Goal: Information Seeking & Learning: Learn about a topic

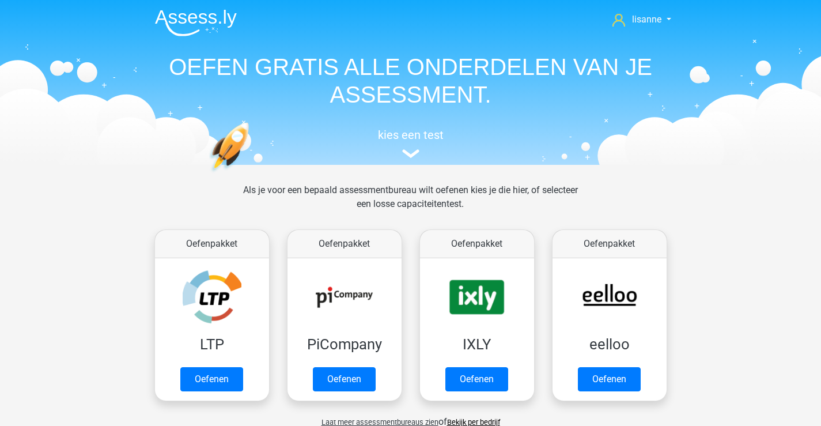
scroll to position [505, 0]
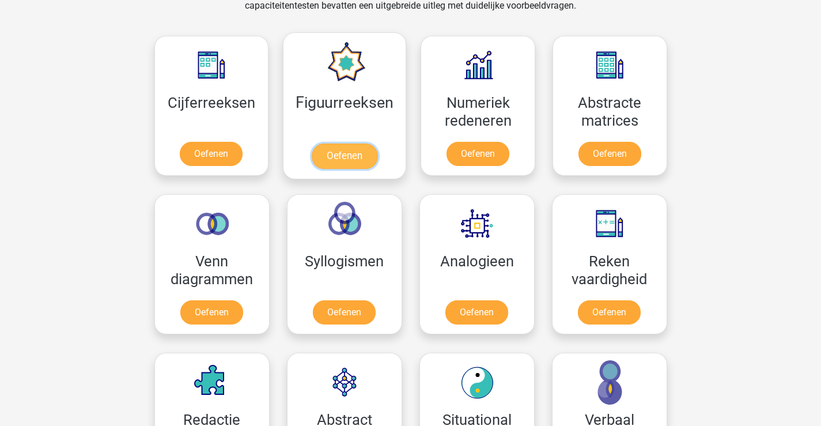
click at [378, 144] on link "Oefenen" at bounding box center [345, 156] width 66 height 25
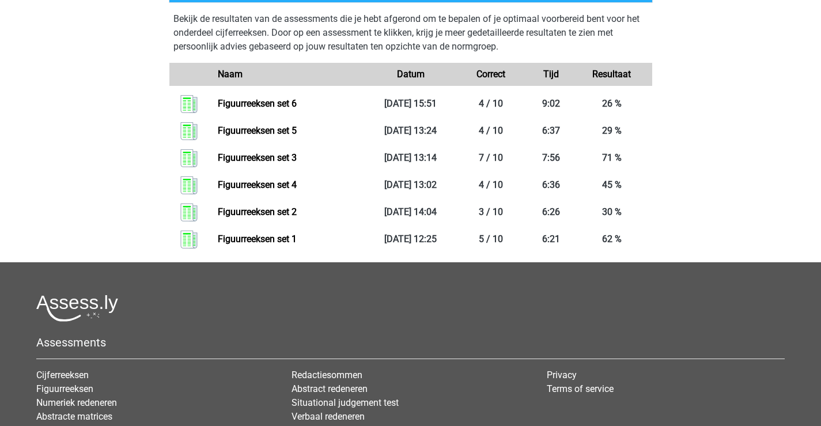
scroll to position [404, 0]
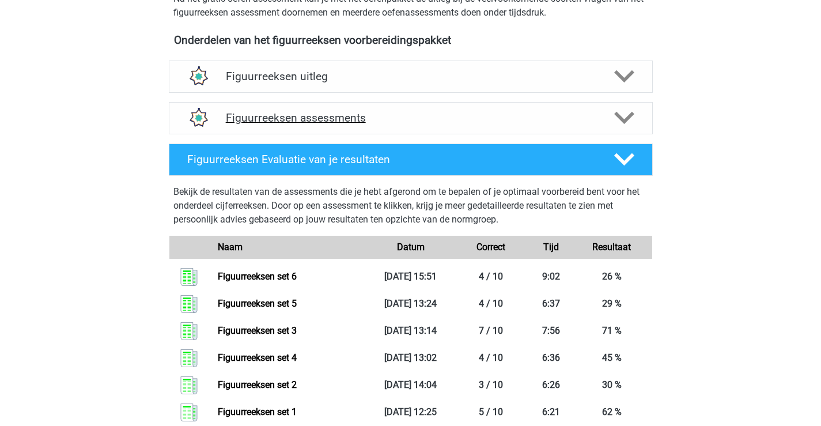
click at [363, 127] on div "Figuurreeksen assessments" at bounding box center [411, 118] width 484 height 32
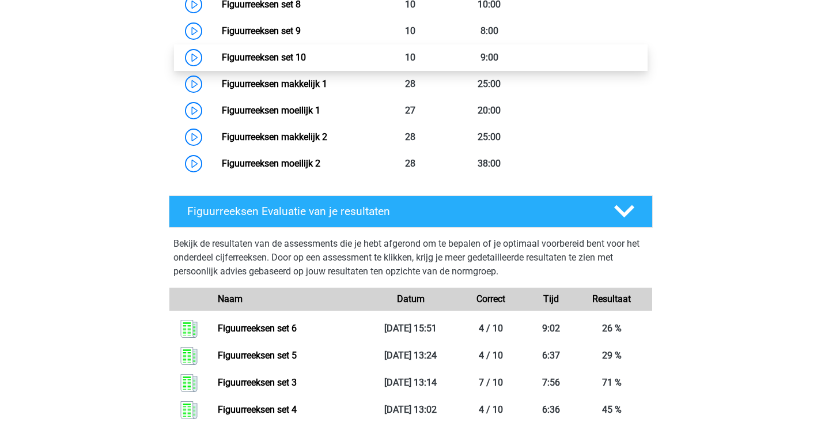
scroll to position [749, 0]
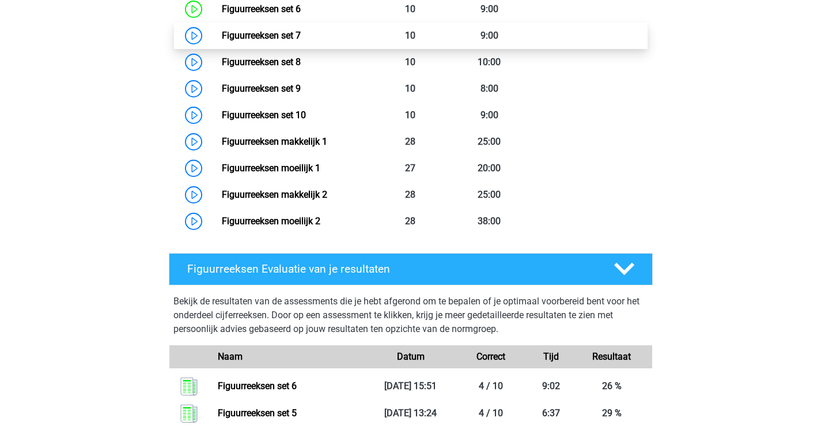
click at [285, 41] on link "Figuurreeksen set 7" at bounding box center [261, 35] width 79 height 11
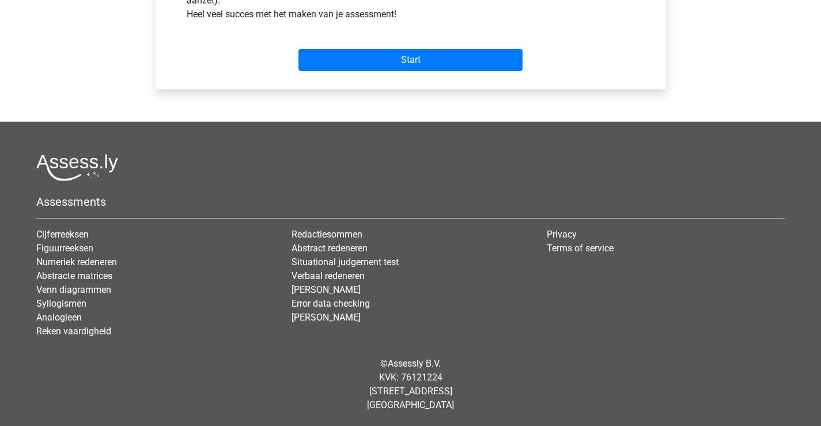
scroll to position [197, 0]
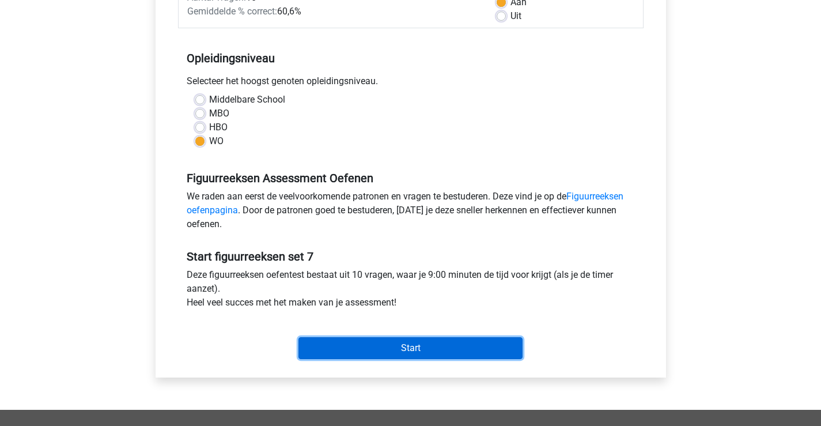
click at [421, 354] on input "Start" at bounding box center [411, 348] width 224 height 22
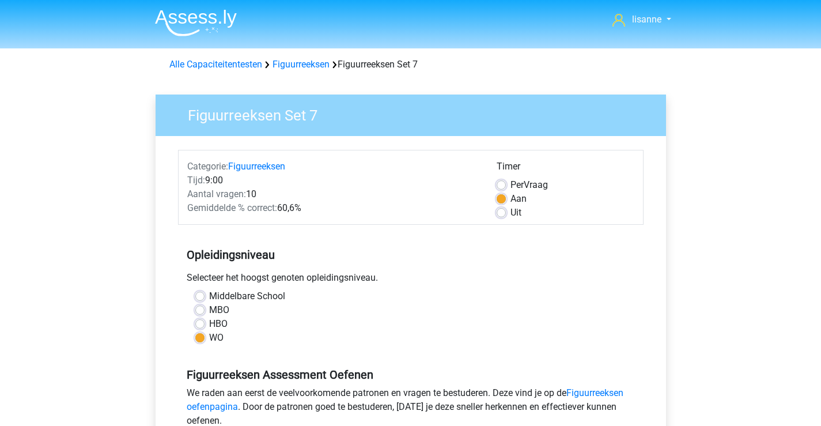
scroll to position [197, 0]
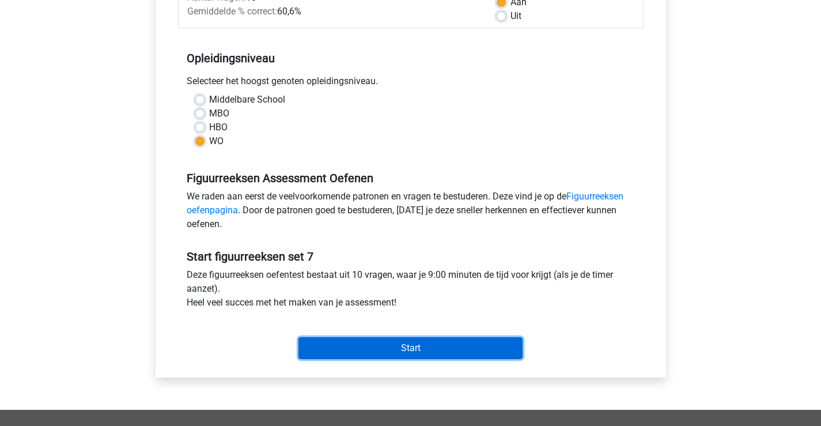
click at [395, 342] on input "Start" at bounding box center [411, 348] width 224 height 22
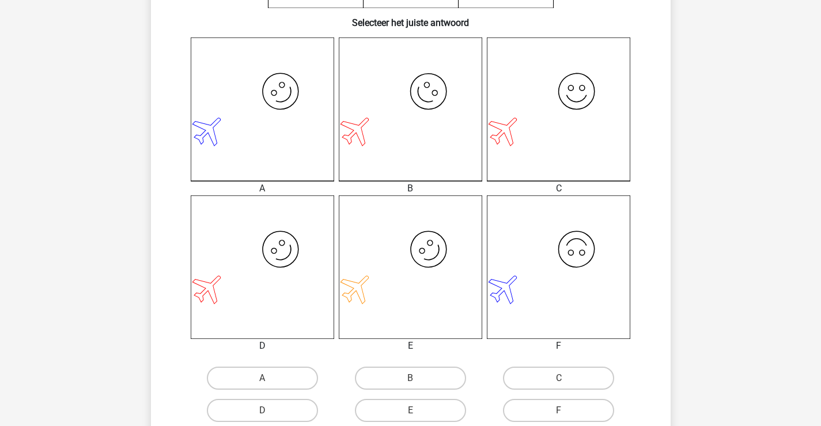
scroll to position [346, 0]
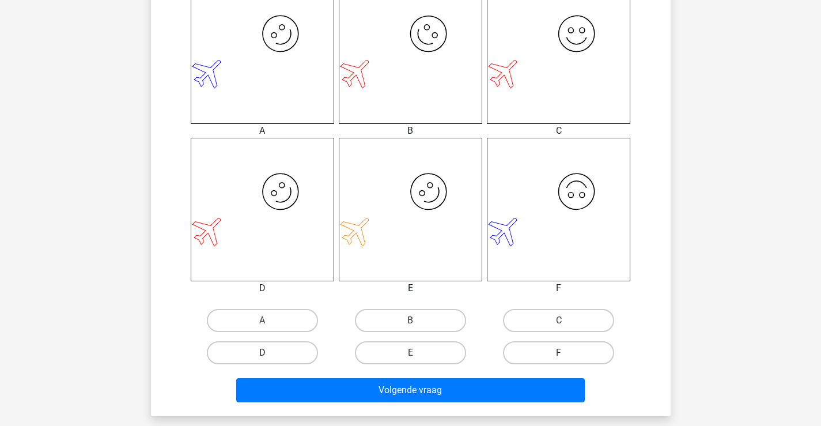
click at [276, 353] on label "D" at bounding box center [262, 352] width 111 height 23
click at [270, 353] on input "D" at bounding box center [265, 356] width 7 height 7
radio input "true"
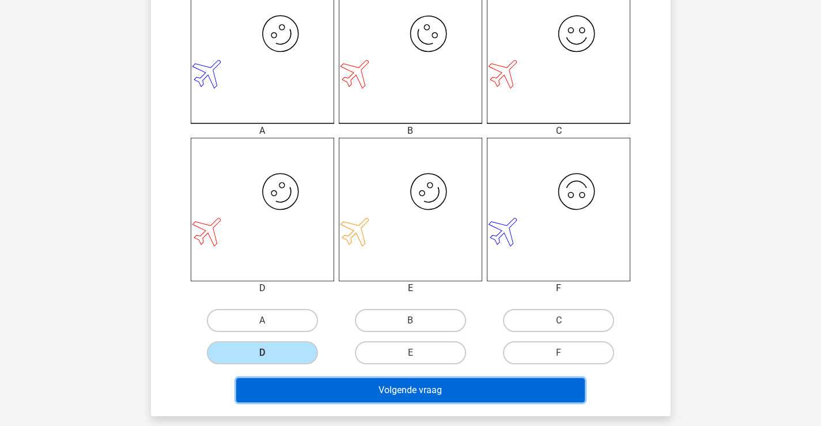
click at [385, 388] on button "Volgende vraag" at bounding box center [410, 390] width 349 height 24
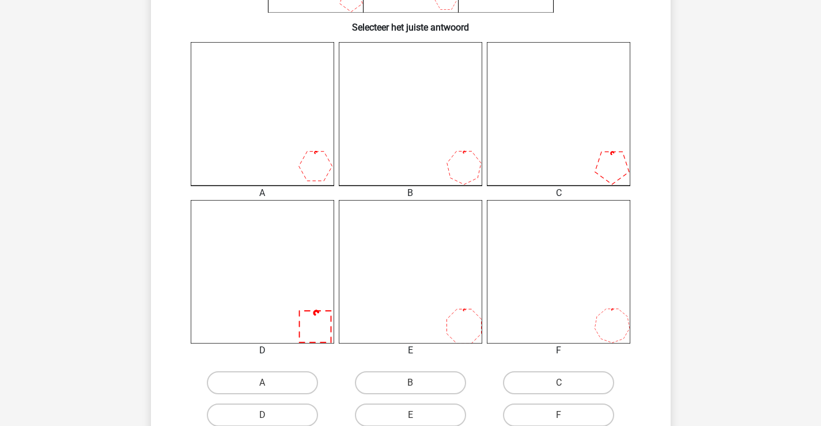
scroll to position [341, 0]
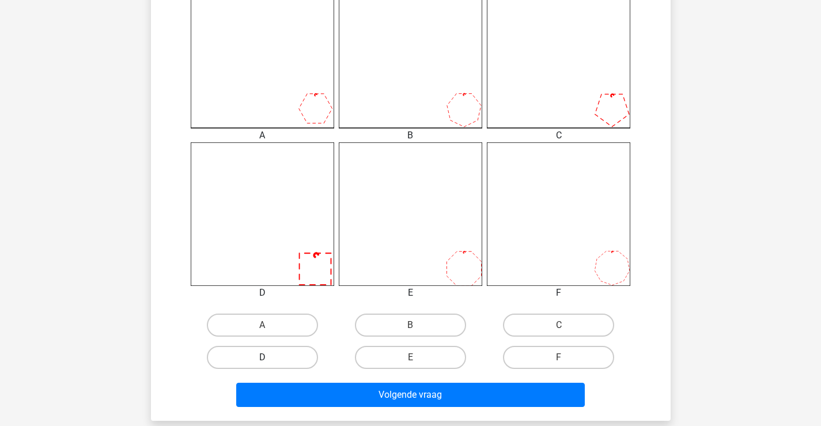
click at [288, 350] on label "D" at bounding box center [262, 357] width 111 height 23
click at [270, 357] on input "D" at bounding box center [265, 360] width 7 height 7
radio input "true"
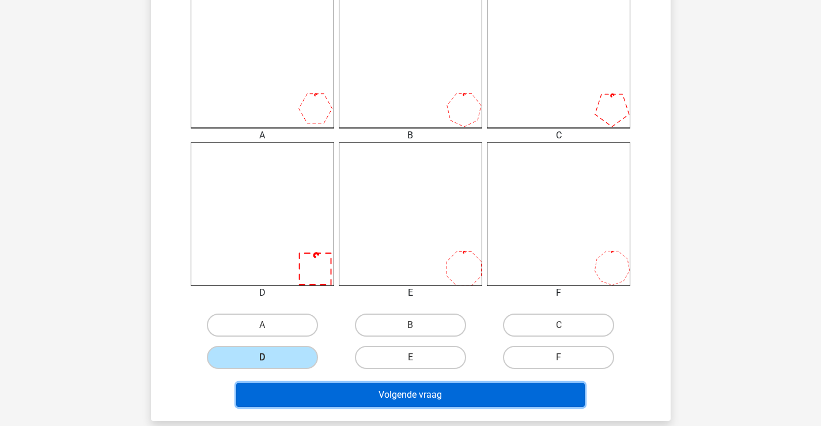
click at [410, 397] on button "Volgende vraag" at bounding box center [410, 395] width 349 height 24
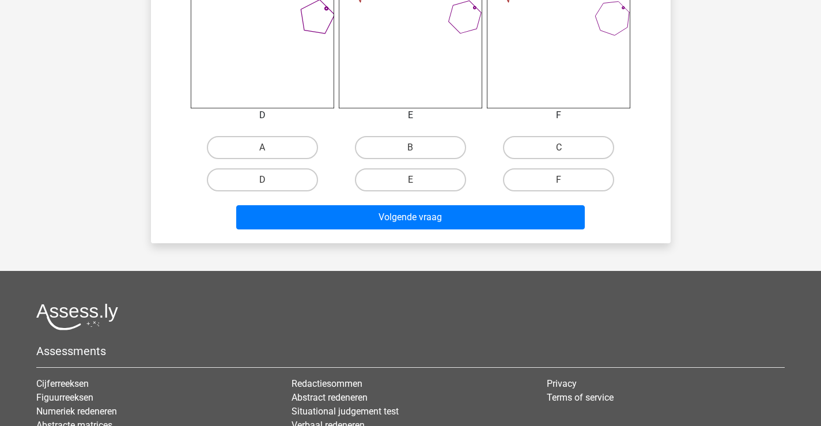
scroll to position [576, 0]
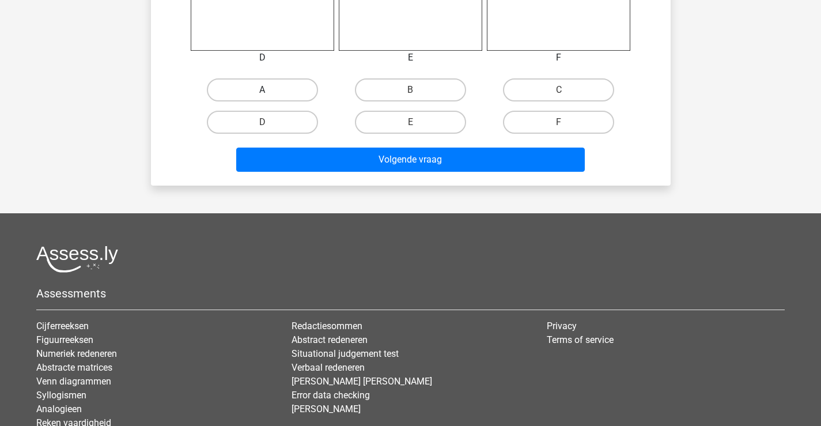
click at [266, 100] on label "A" at bounding box center [262, 89] width 111 height 23
click at [266, 97] on input "A" at bounding box center [265, 93] width 7 height 7
radio input "true"
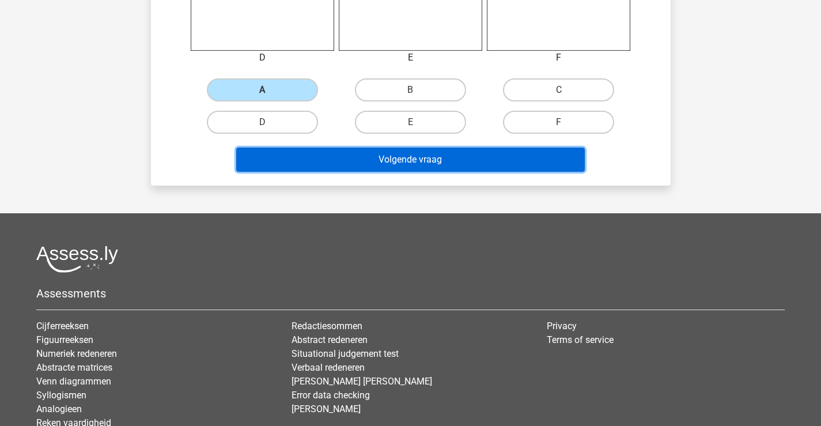
click at [338, 163] on button "Volgende vraag" at bounding box center [410, 160] width 349 height 24
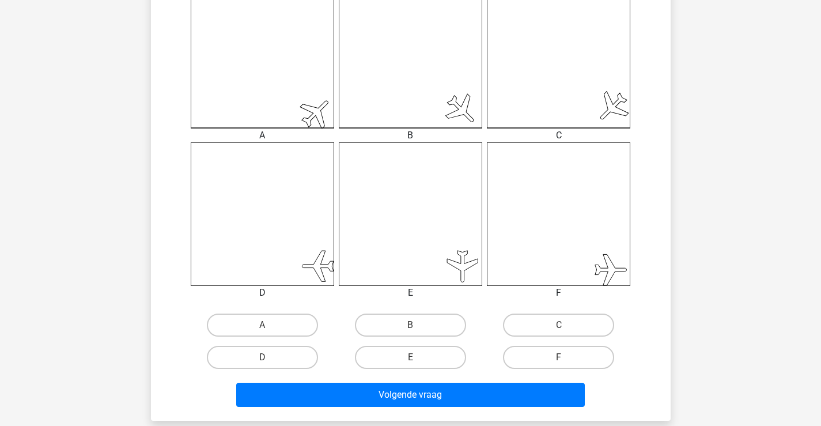
scroll to position [399, 0]
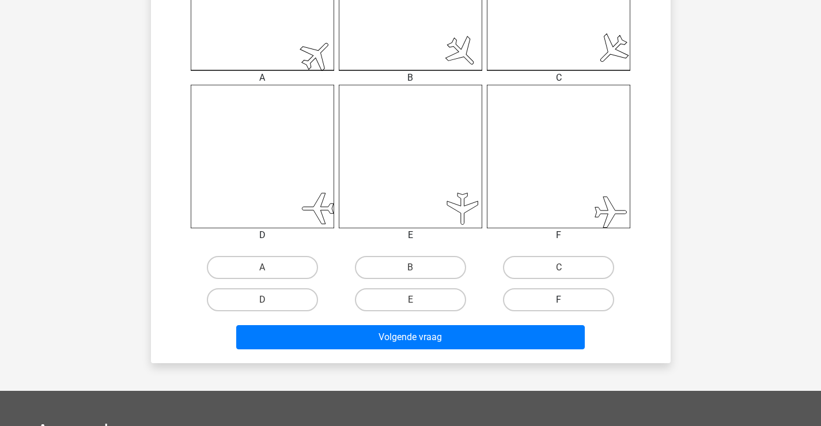
click at [572, 297] on label "F" at bounding box center [558, 299] width 111 height 23
click at [567, 300] on input "F" at bounding box center [562, 303] width 7 height 7
radio input "true"
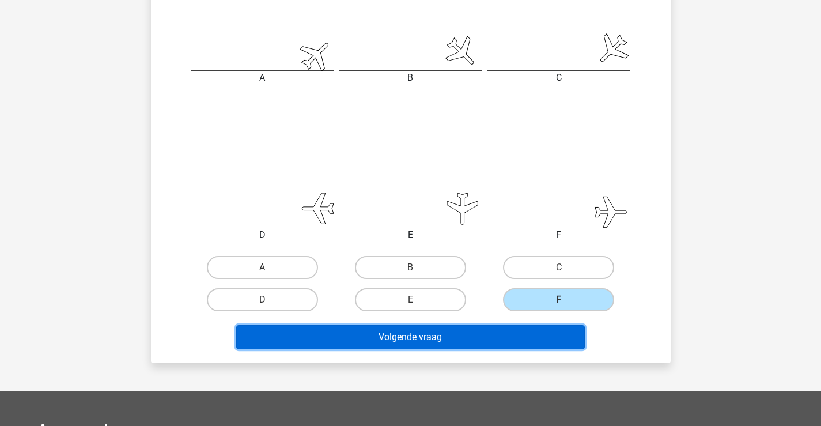
click at [542, 325] on button "Volgende vraag" at bounding box center [410, 337] width 349 height 24
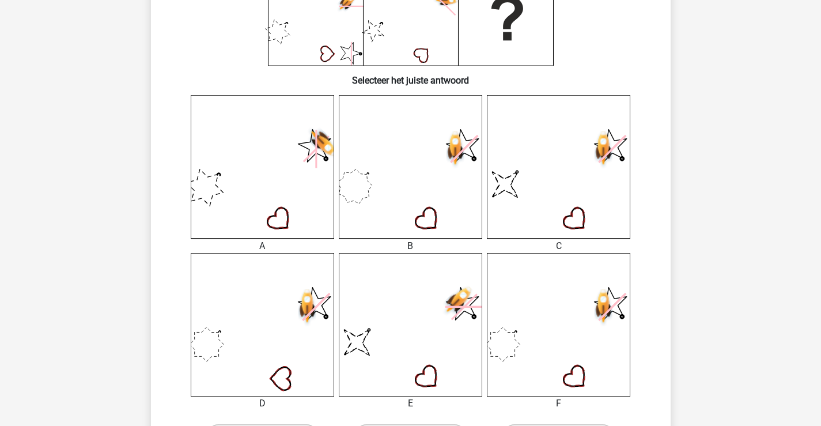
scroll to position [346, 0]
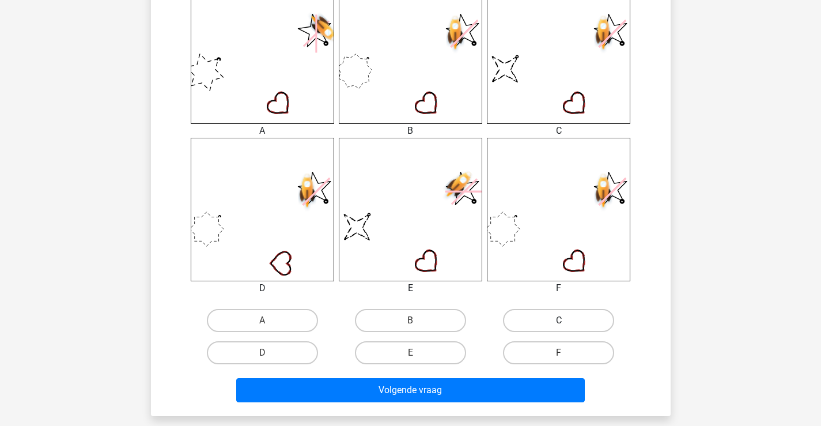
click at [530, 330] on label "C" at bounding box center [558, 320] width 111 height 23
click at [559, 328] on input "C" at bounding box center [562, 324] width 7 height 7
radio input "true"
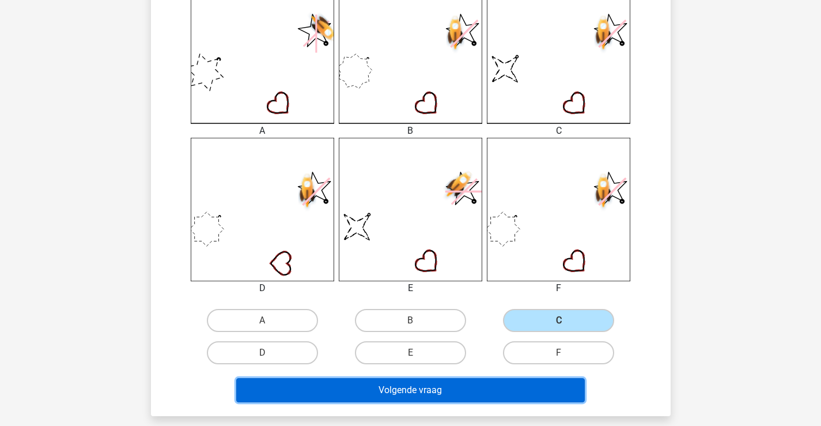
click at [463, 381] on button "Volgende vraag" at bounding box center [410, 390] width 349 height 24
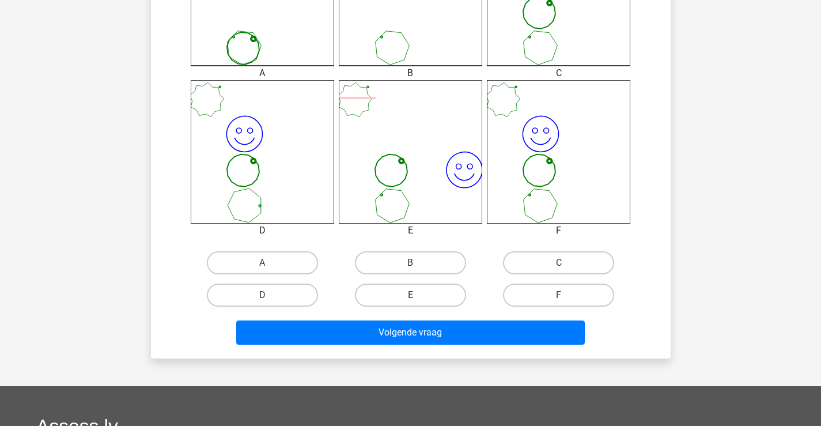
scroll to position [461, 0]
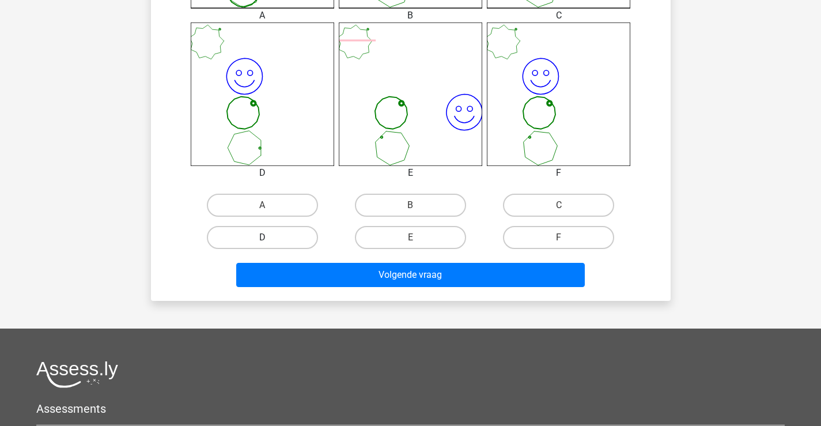
click at [293, 239] on label "D" at bounding box center [262, 237] width 111 height 23
click at [270, 239] on input "D" at bounding box center [265, 241] width 7 height 7
radio input "true"
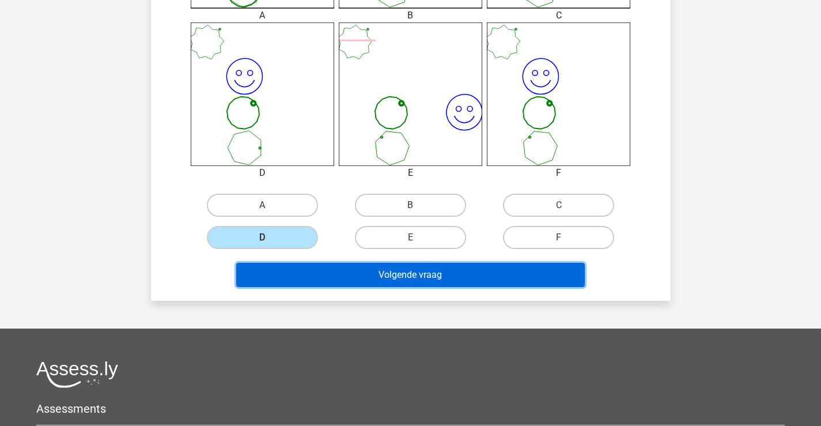
click at [395, 274] on button "Volgende vraag" at bounding box center [410, 275] width 349 height 24
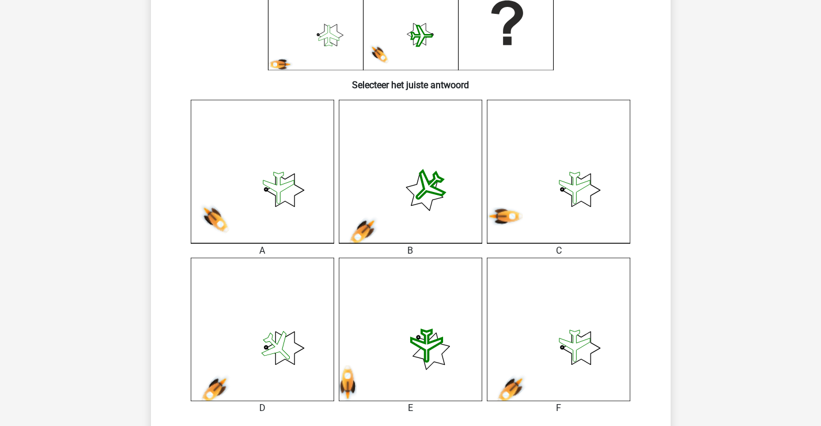
scroll to position [284, 0]
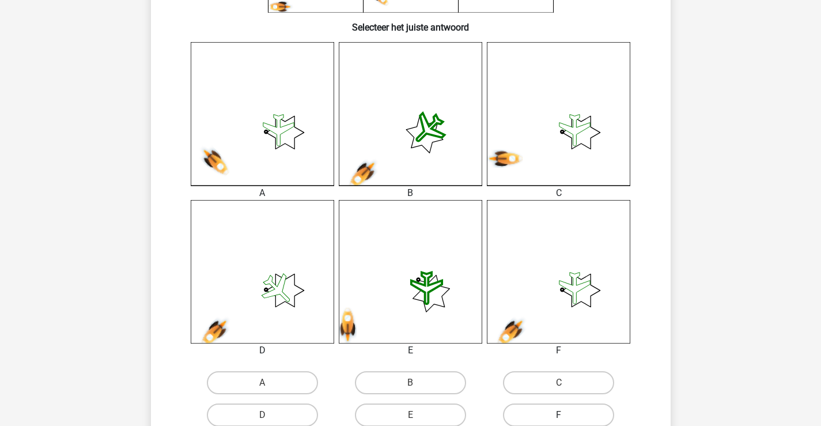
click at [548, 404] on label "F" at bounding box center [558, 415] width 111 height 23
click at [559, 415] on input "F" at bounding box center [562, 418] width 7 height 7
radio input "true"
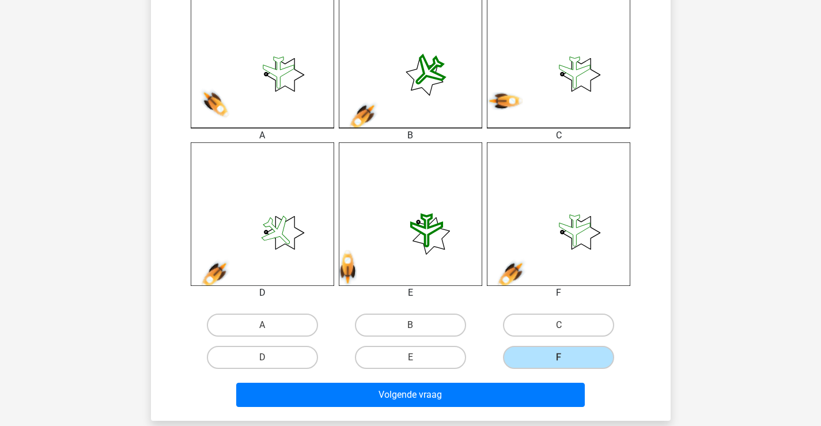
click at [476, 380] on div "Volgende vraag" at bounding box center [410, 393] width 483 height 38
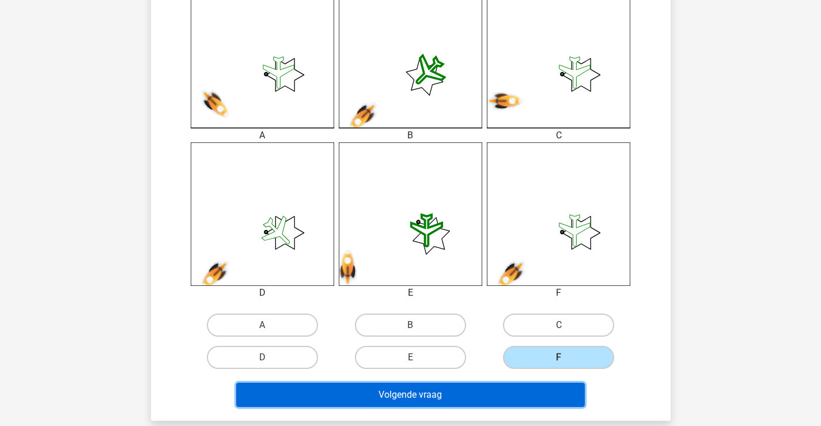
click at [476, 385] on button "Volgende vraag" at bounding box center [410, 395] width 349 height 24
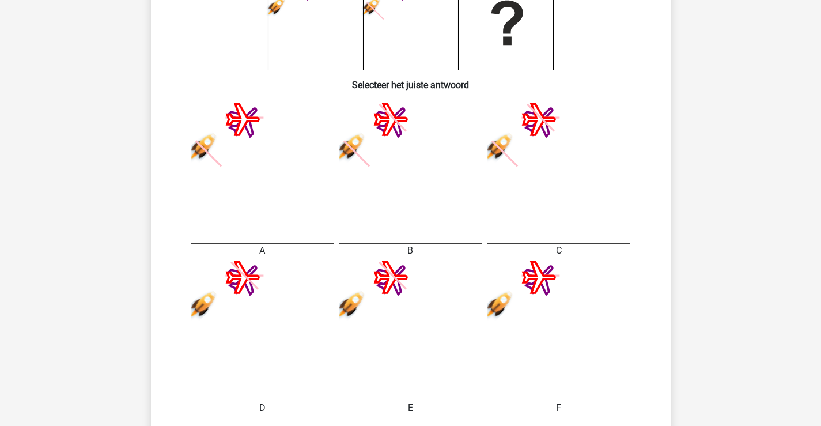
scroll to position [284, 0]
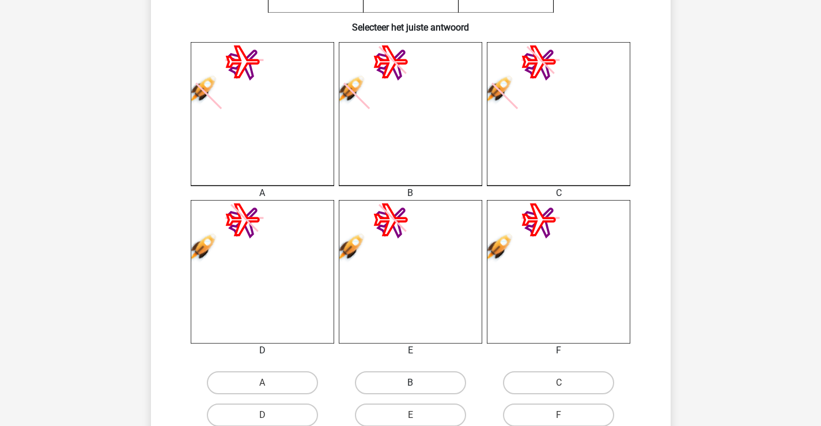
click at [442, 372] on label "B" at bounding box center [410, 382] width 111 height 23
click at [418, 383] on input "B" at bounding box center [413, 386] width 7 height 7
radio input "true"
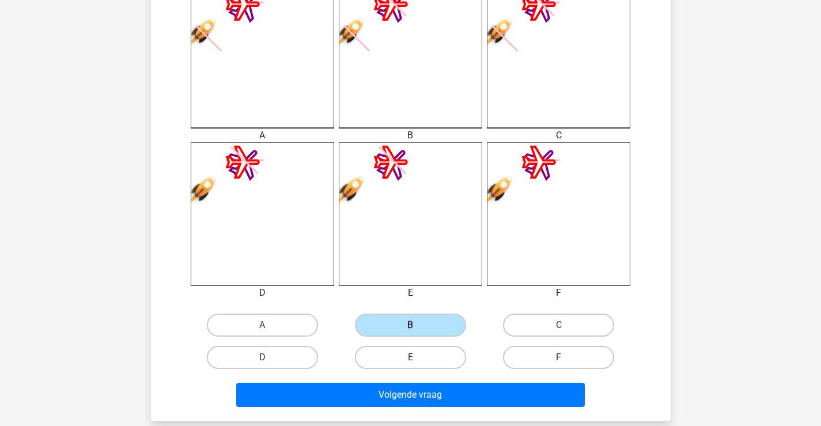
click at [476, 408] on div "Volgende vraag" at bounding box center [411, 397] width 445 height 29
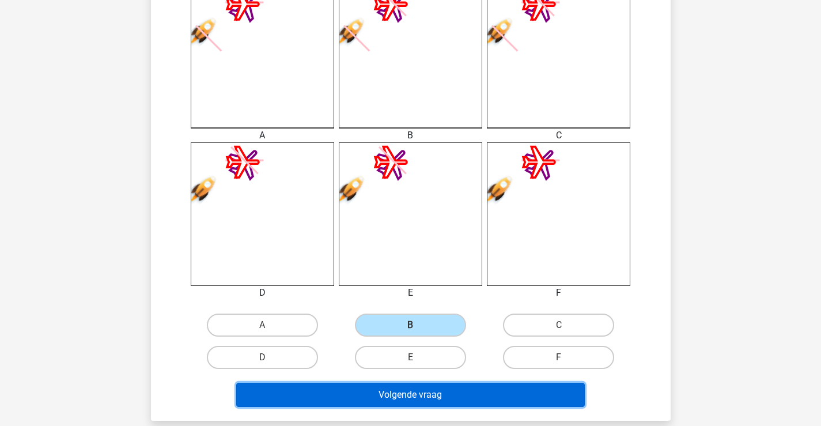
click at [479, 398] on button "Volgende vraag" at bounding box center [410, 395] width 349 height 24
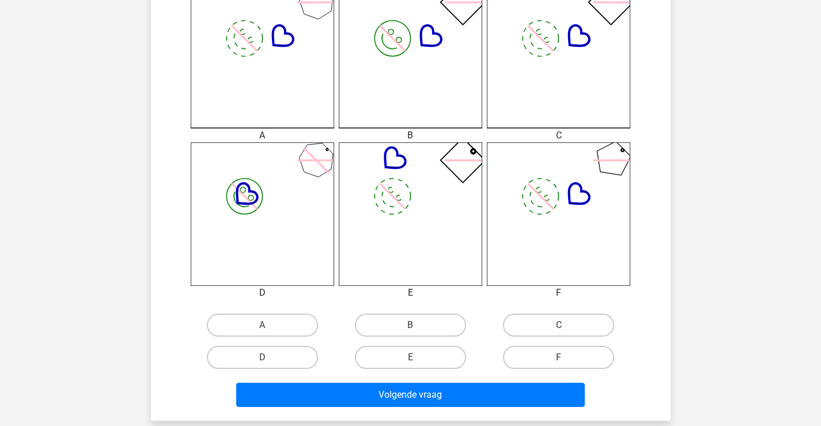
scroll to position [399, 0]
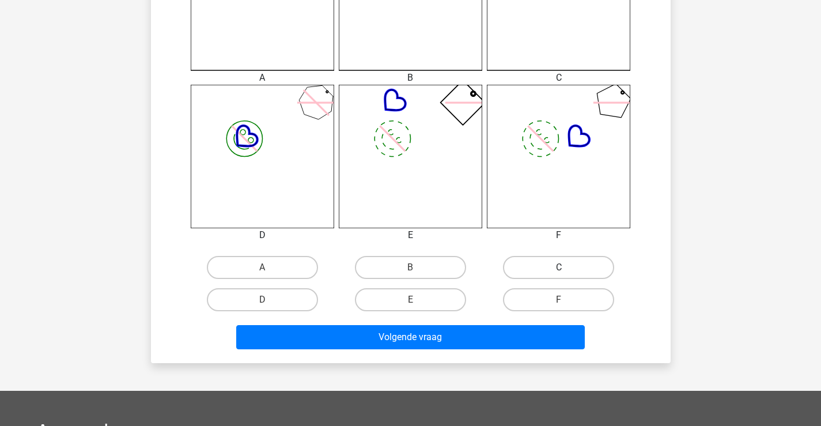
click at [591, 263] on label "C" at bounding box center [558, 267] width 111 height 23
click at [567, 267] on input "C" at bounding box center [562, 270] width 7 height 7
radio input "true"
click at [495, 324] on div "Volgende vraag" at bounding box center [410, 335] width 483 height 38
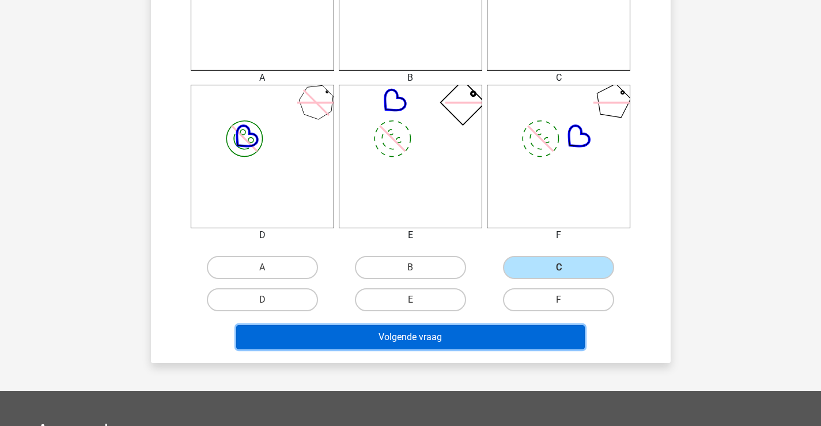
click at [494, 330] on button "Volgende vraag" at bounding box center [410, 337] width 349 height 24
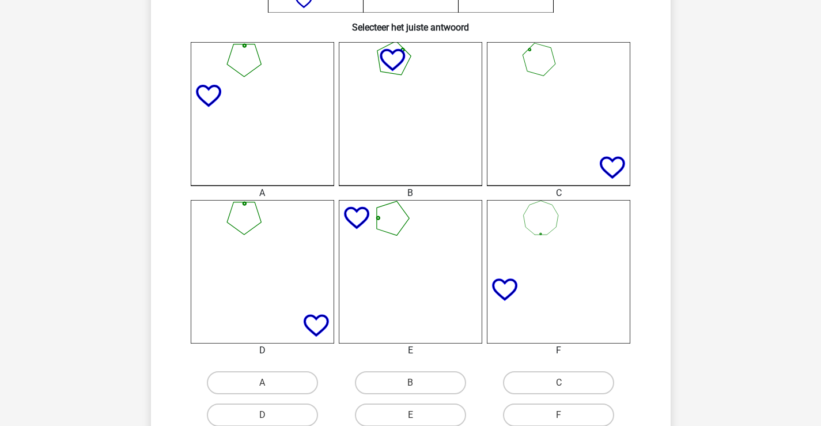
scroll to position [341, 0]
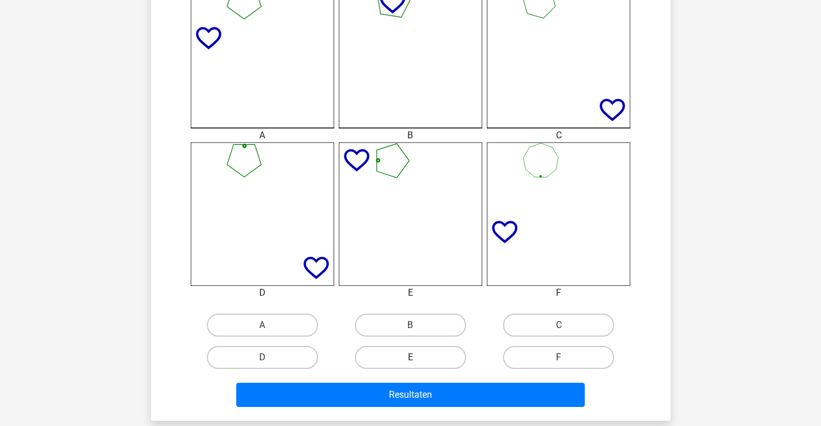
click at [438, 353] on label "E" at bounding box center [410, 357] width 111 height 23
click at [418, 357] on input "E" at bounding box center [413, 360] width 7 height 7
radio input "true"
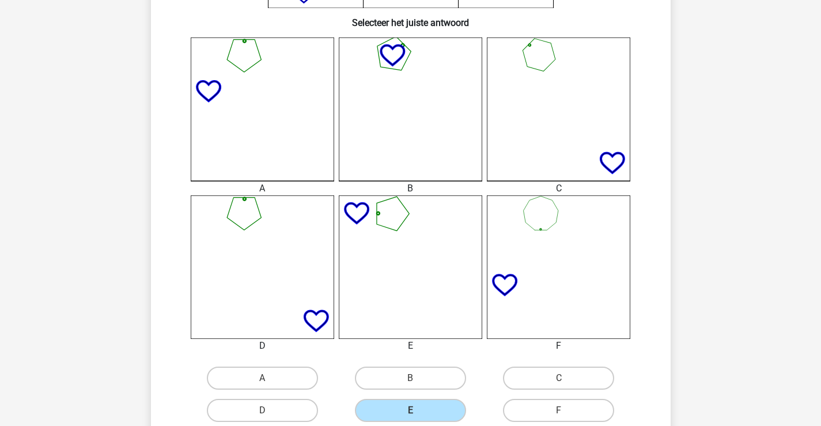
scroll to position [346, 0]
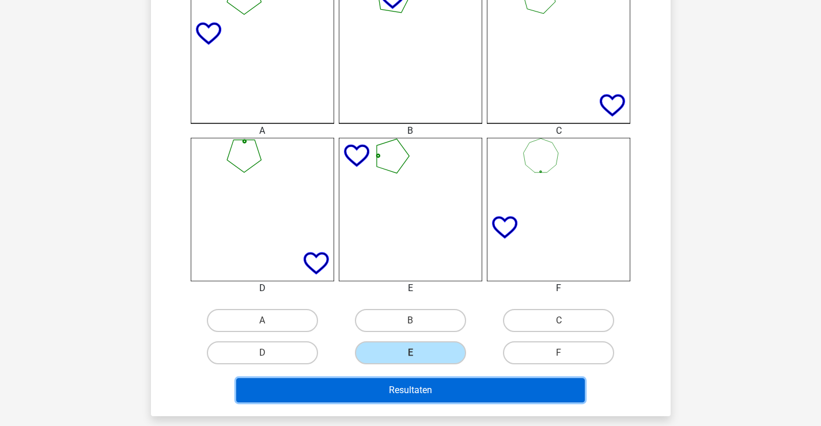
click at [476, 395] on button "Resultaten" at bounding box center [410, 390] width 349 height 24
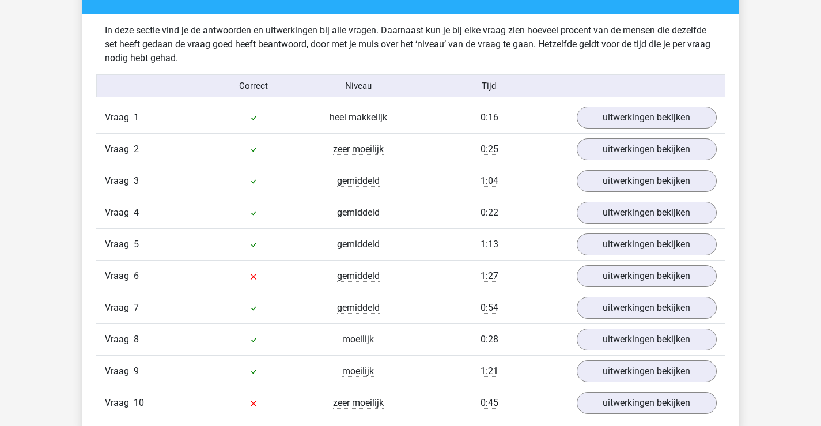
scroll to position [749, 0]
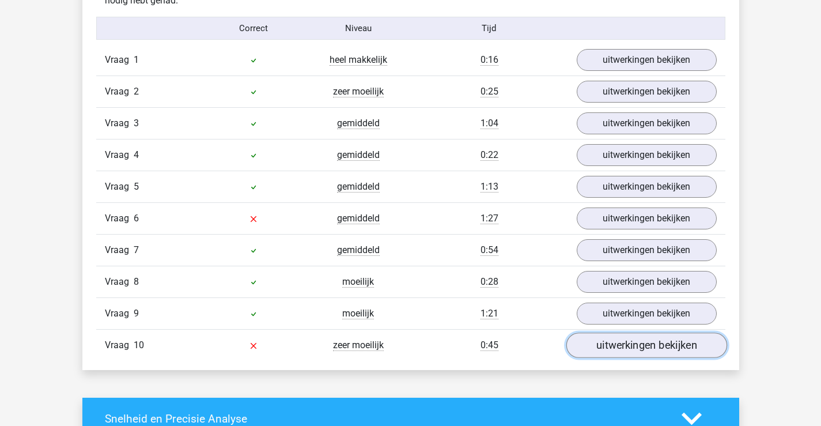
click at [617, 352] on link "uitwerkingen bekijken" at bounding box center [646, 345] width 161 height 25
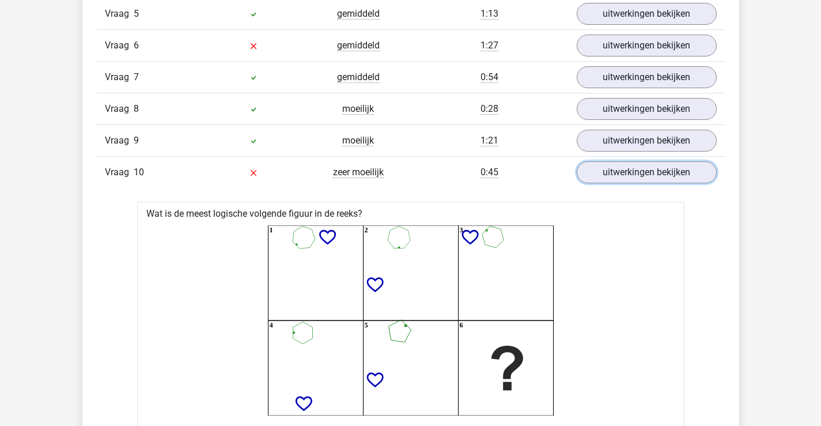
scroll to position [865, 0]
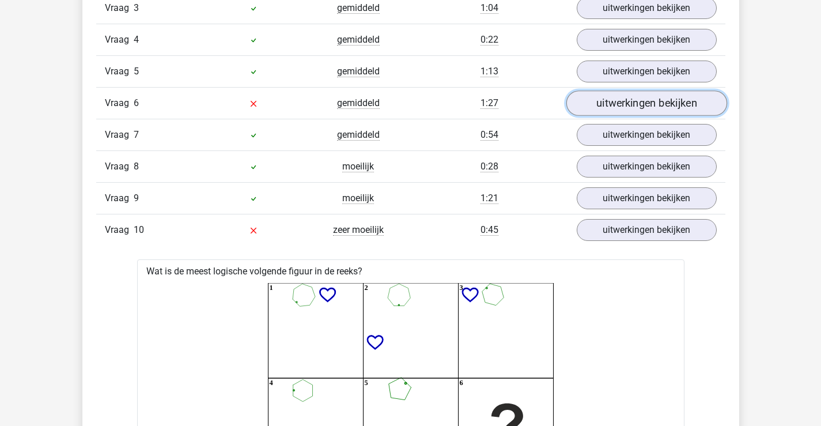
click at [621, 108] on link "uitwerkingen bekijken" at bounding box center [646, 103] width 161 height 25
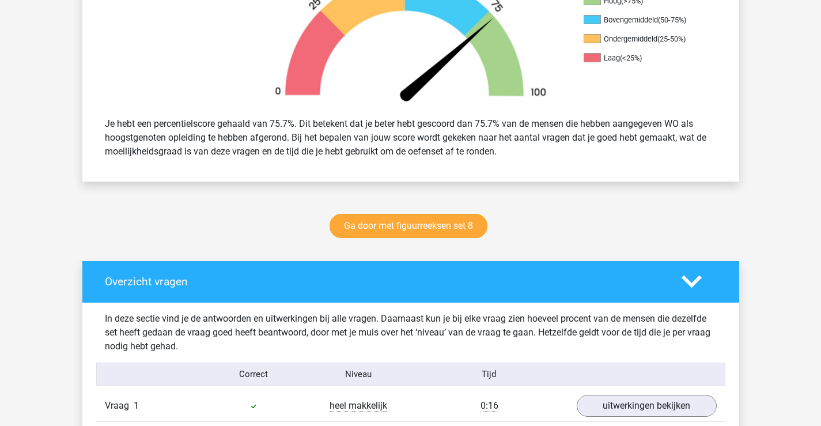
scroll to position [231, 0]
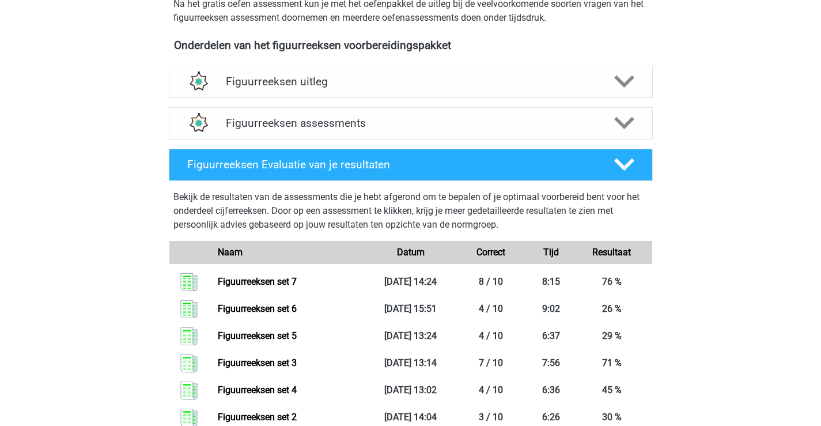
scroll to position [341, 0]
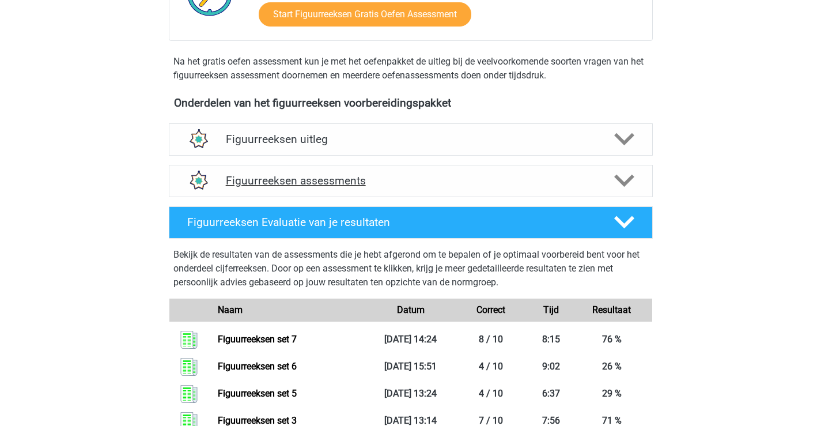
click at [337, 168] on div "Figuurreeksen assessments" at bounding box center [411, 181] width 484 height 32
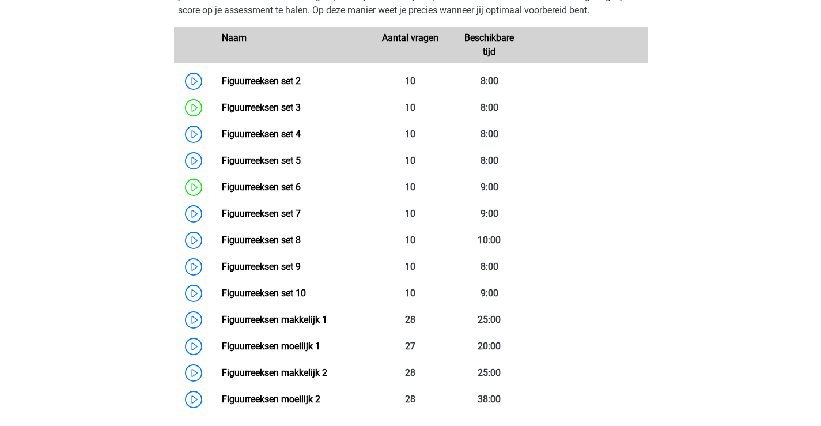
scroll to position [629, 0]
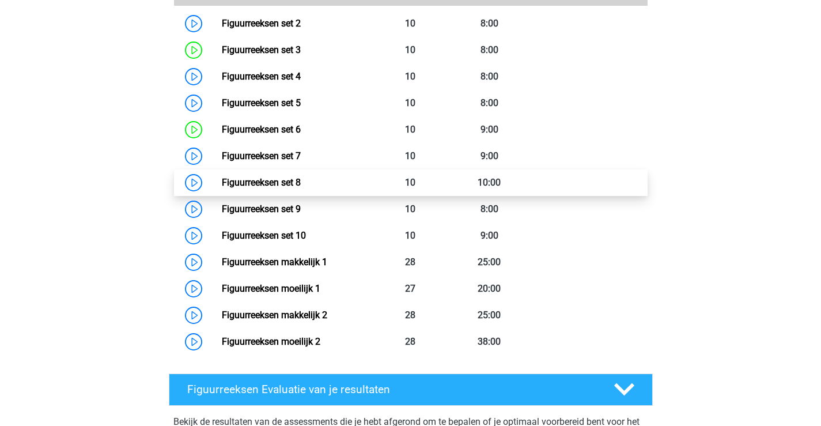
click at [295, 180] on link "Figuurreeksen set 8" at bounding box center [261, 182] width 79 height 11
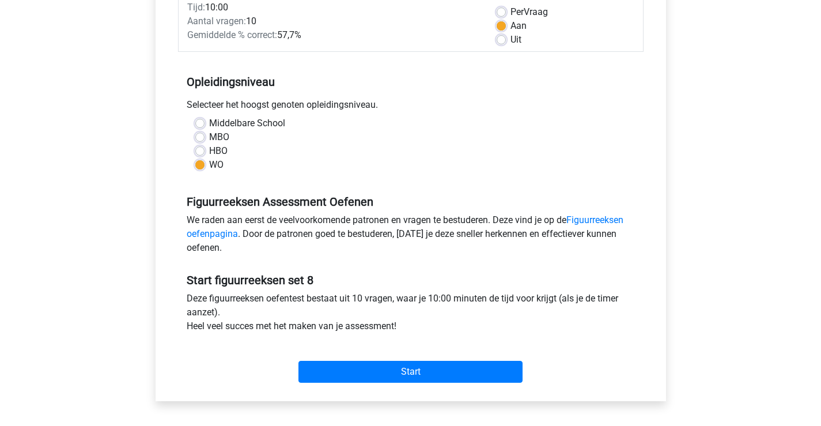
scroll to position [231, 0]
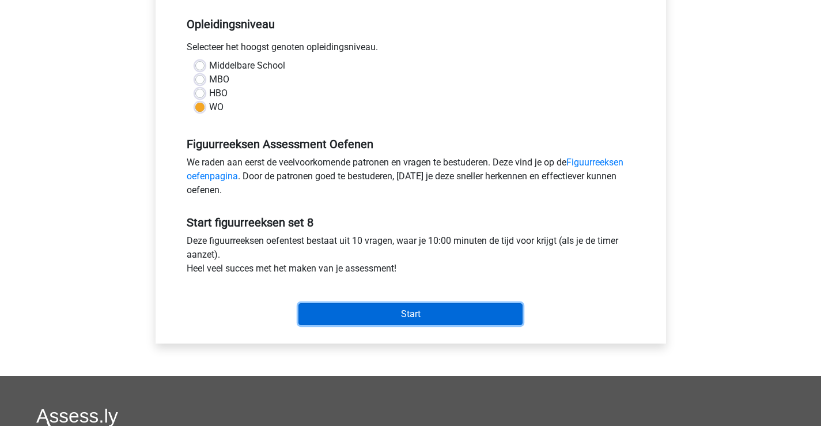
click at [418, 308] on input "Start" at bounding box center [411, 314] width 224 height 22
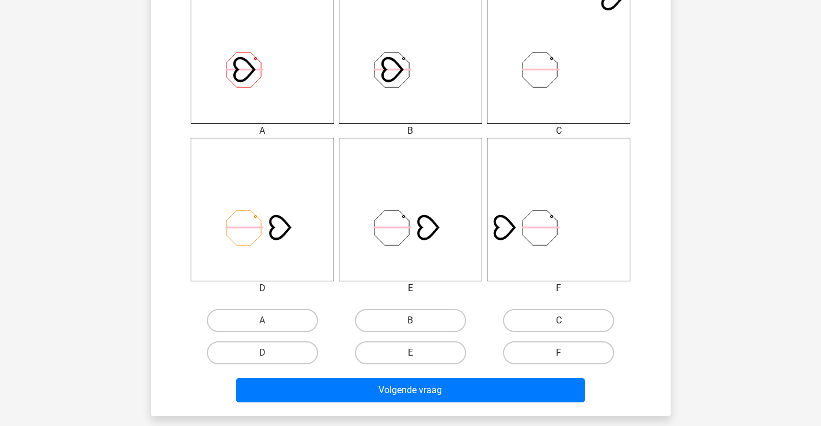
scroll to position [404, 0]
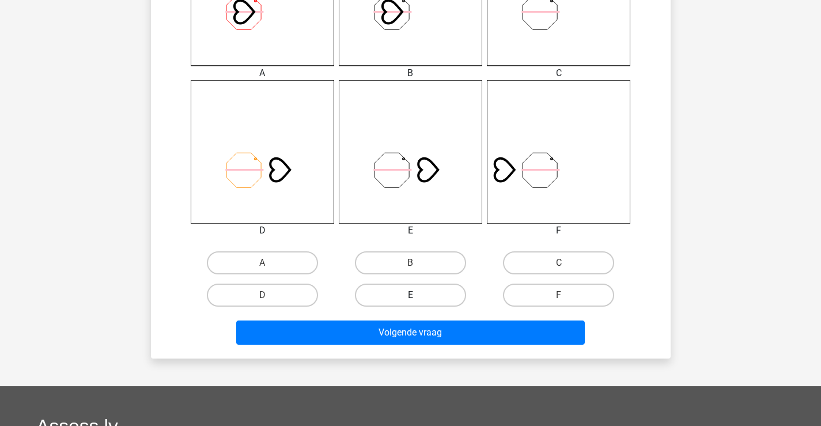
click at [429, 301] on label "E" at bounding box center [410, 295] width 111 height 23
click at [418, 301] on input "E" at bounding box center [413, 298] width 7 height 7
radio input "true"
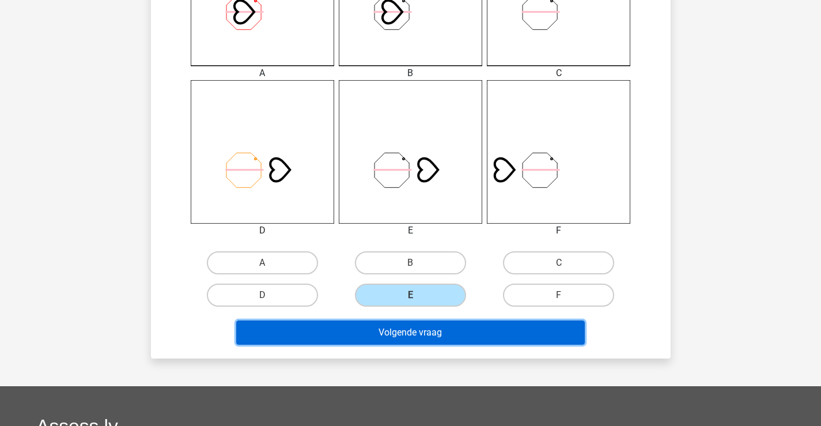
click at [428, 325] on button "Volgende vraag" at bounding box center [410, 333] width 349 height 24
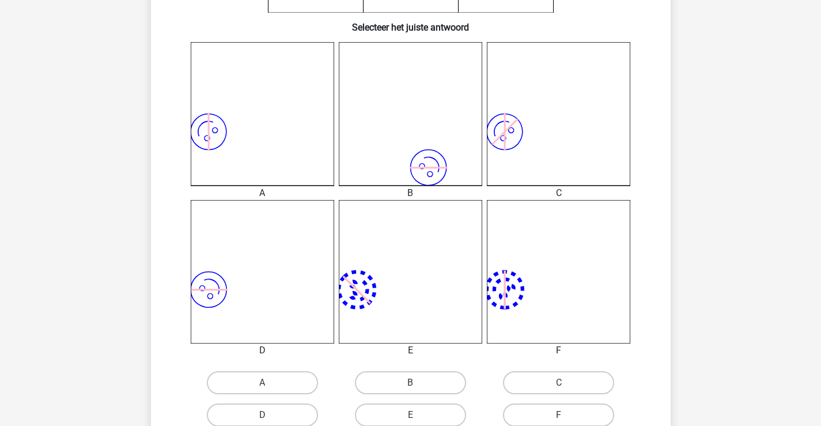
scroll to position [341, 0]
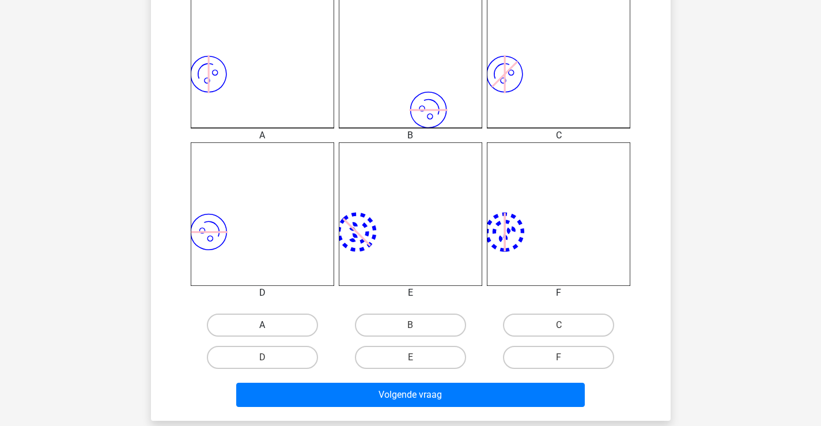
click at [292, 319] on label "A" at bounding box center [262, 325] width 111 height 23
click at [270, 325] on input "A" at bounding box center [265, 328] width 7 height 7
radio input "true"
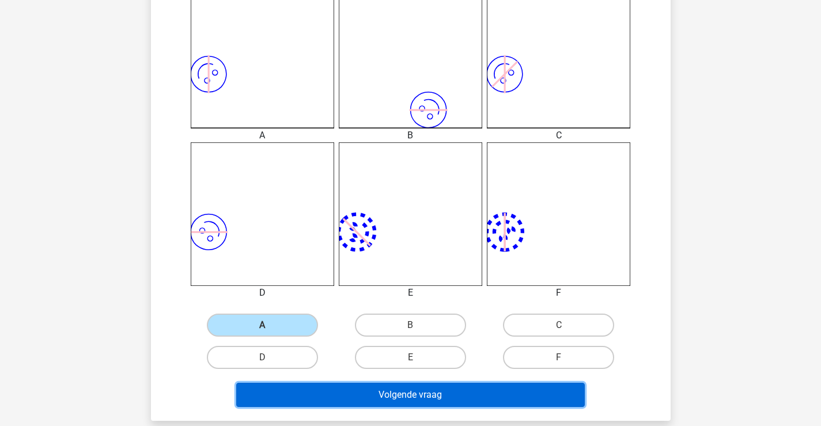
click at [346, 392] on button "Volgende vraag" at bounding box center [410, 395] width 349 height 24
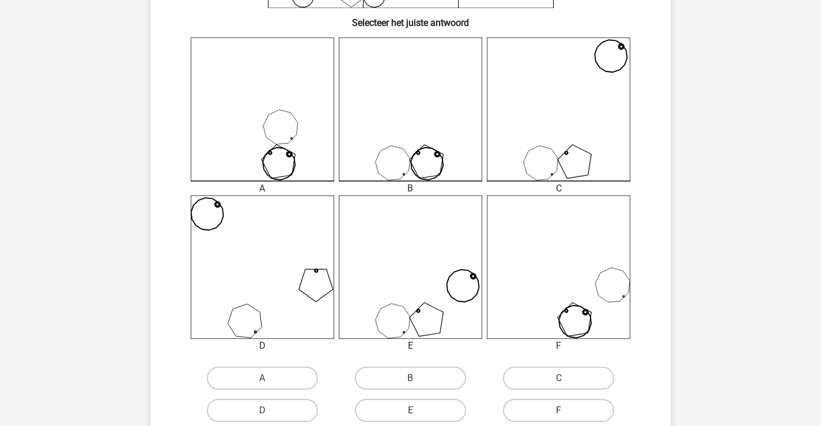
scroll to position [346, 0]
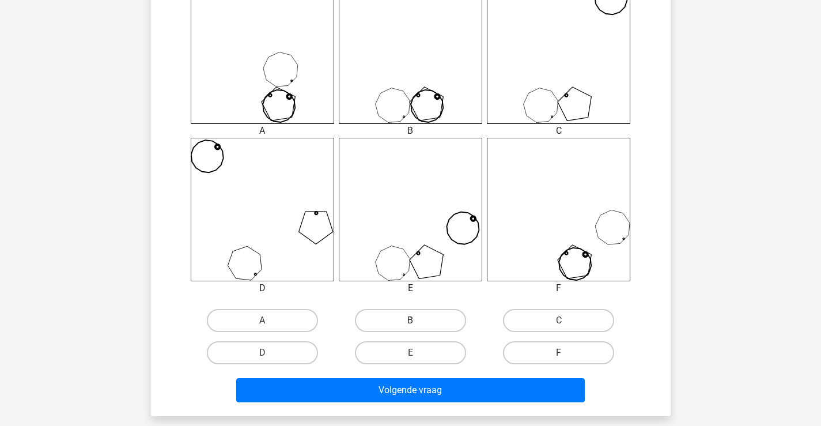
click at [381, 313] on label "B" at bounding box center [410, 320] width 111 height 23
click at [410, 321] on input "B" at bounding box center [413, 324] width 7 height 7
radio input "true"
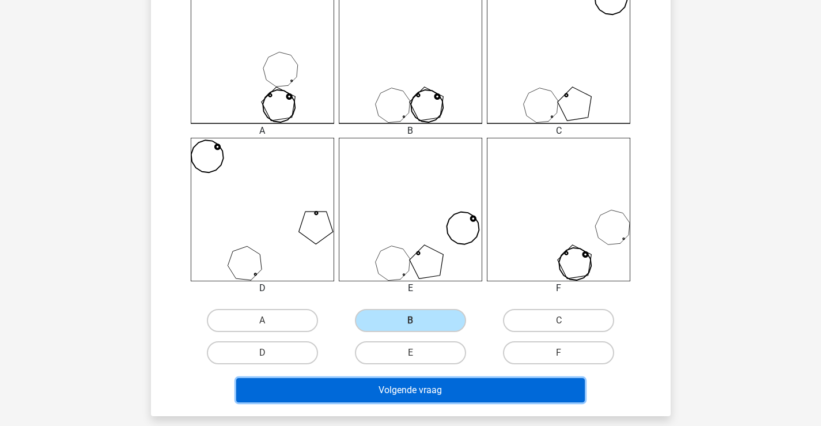
click at [410, 387] on button "Volgende vraag" at bounding box center [410, 390] width 349 height 24
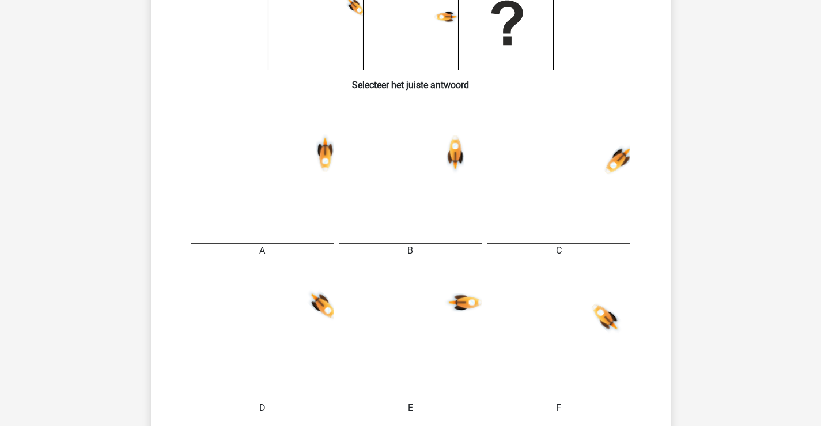
scroll to position [341, 0]
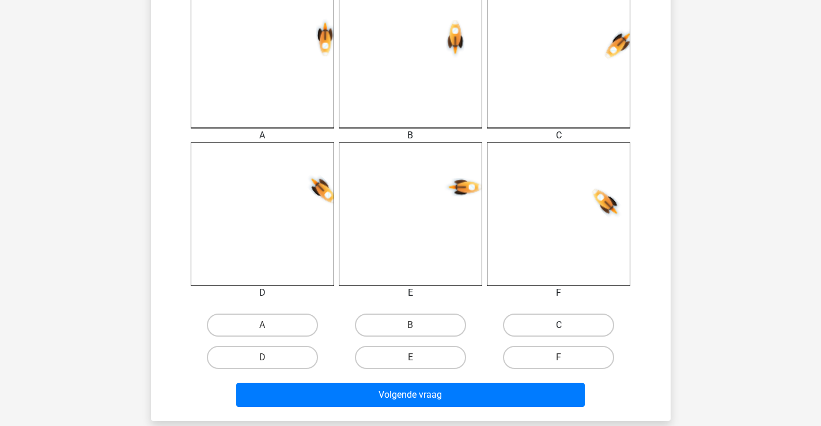
click at [530, 331] on label "C" at bounding box center [558, 325] width 111 height 23
click at [559, 331] on input "C" at bounding box center [562, 328] width 7 height 7
radio input "true"
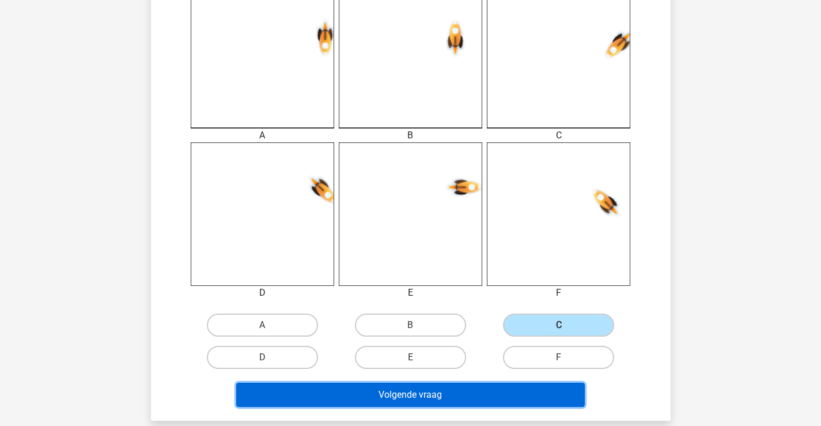
click at [465, 389] on button "Volgende vraag" at bounding box center [410, 395] width 349 height 24
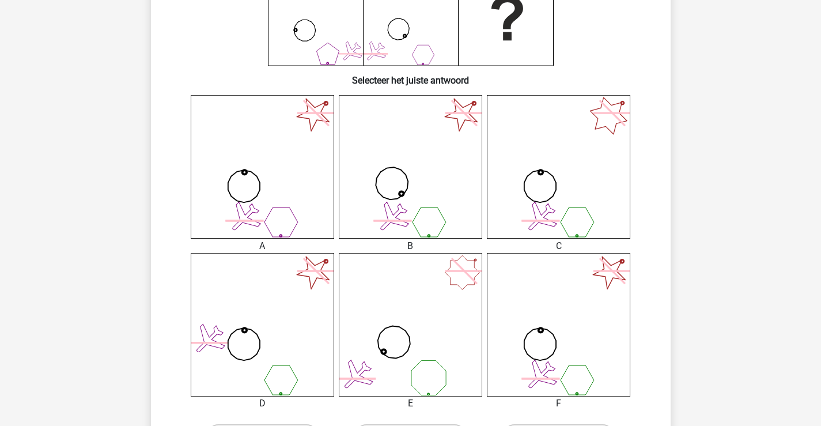
scroll to position [288, 0]
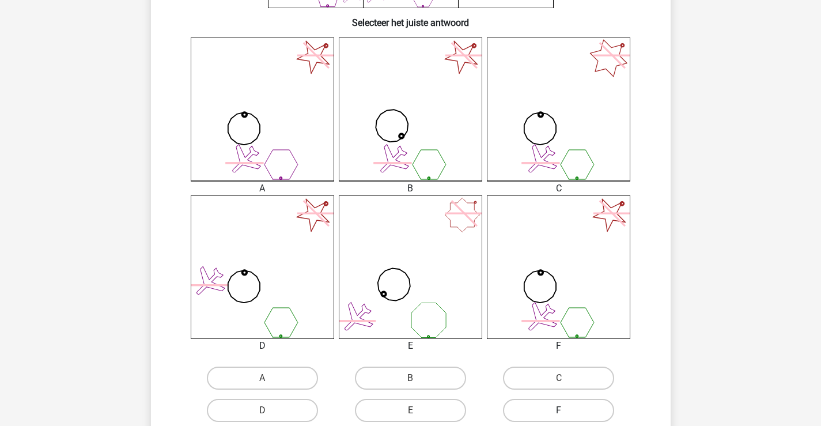
click at [554, 413] on label "F" at bounding box center [558, 410] width 111 height 23
click at [559, 413] on input "F" at bounding box center [562, 413] width 7 height 7
radio input "true"
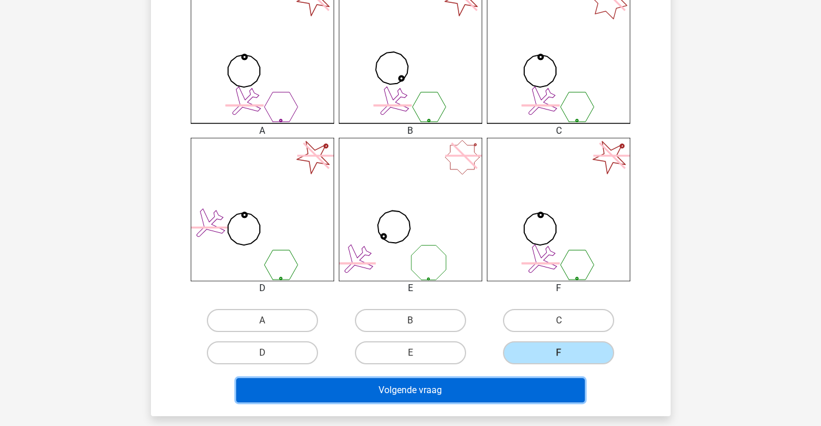
click at [452, 386] on button "Volgende vraag" at bounding box center [410, 390] width 349 height 24
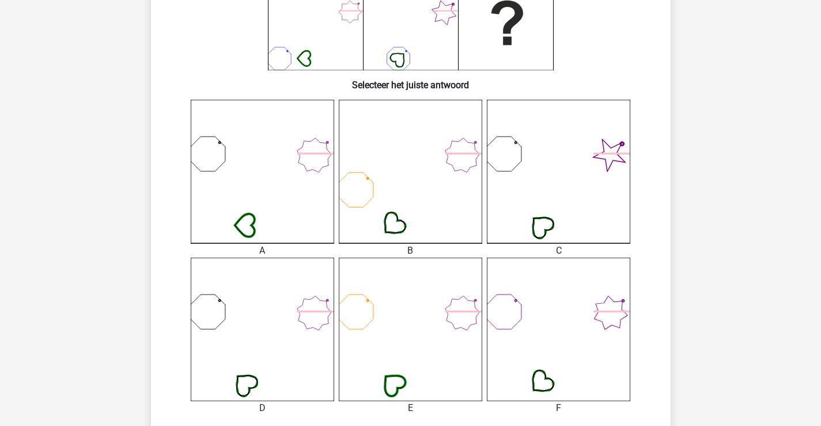
scroll to position [284, 0]
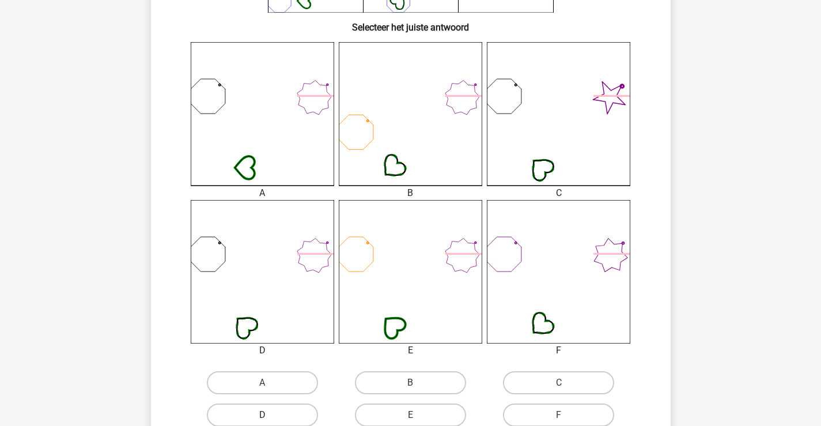
click at [293, 415] on label "D" at bounding box center [262, 415] width 111 height 23
click at [270, 415] on input "D" at bounding box center [265, 418] width 7 height 7
radio input "true"
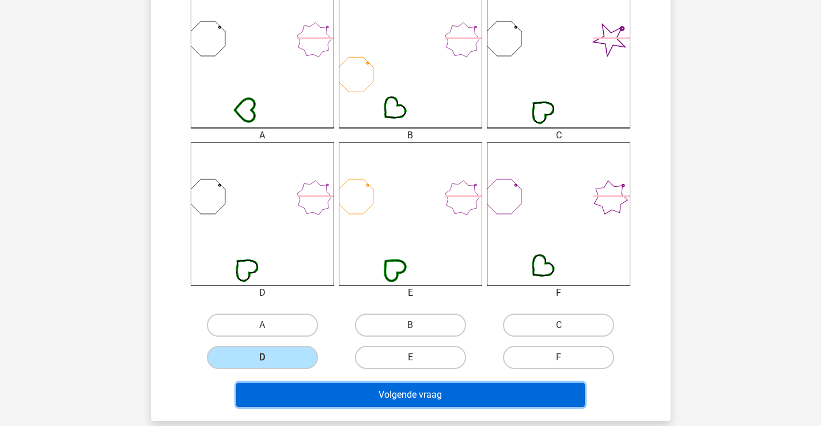
click at [447, 400] on button "Volgende vraag" at bounding box center [410, 395] width 349 height 24
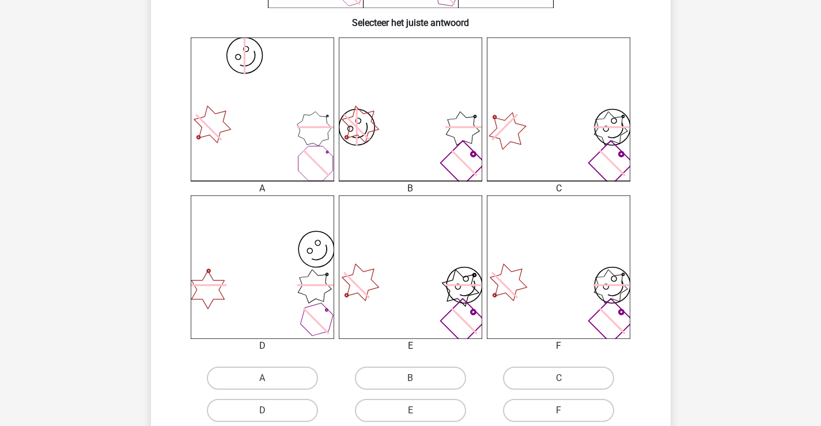
scroll to position [346, 0]
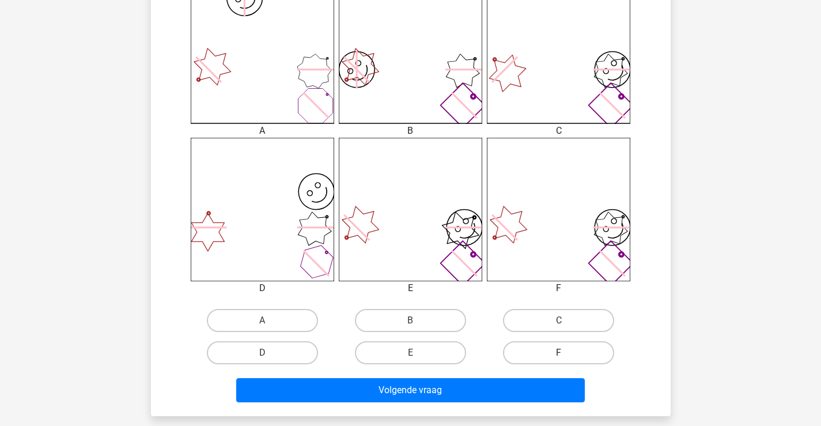
click at [571, 356] on label "F" at bounding box center [558, 352] width 111 height 23
click at [567, 356] on input "F" at bounding box center [562, 356] width 7 height 7
radio input "true"
click at [499, 375] on div "Volgende vraag" at bounding box center [410, 388] width 483 height 38
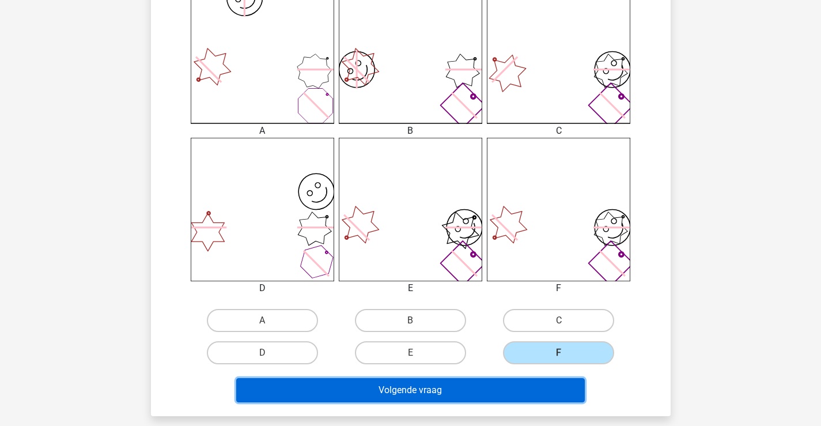
click at [490, 402] on button "Volgende vraag" at bounding box center [410, 390] width 349 height 24
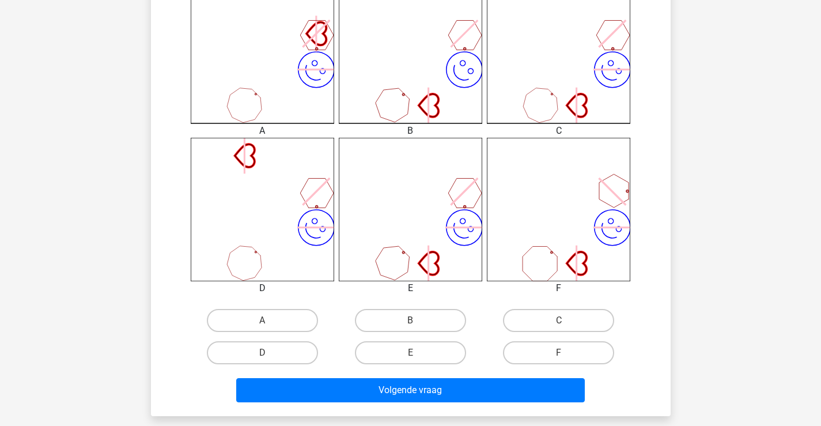
scroll to position [53, 0]
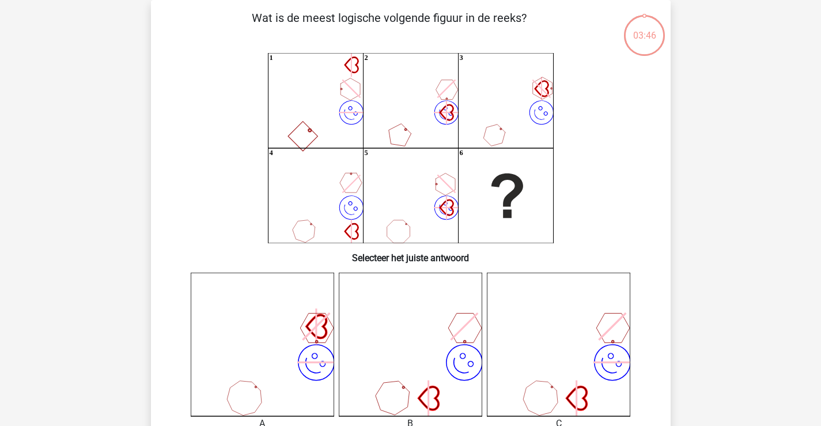
drag, startPoint x: 500, startPoint y: 344, endPoint x: 500, endPoint y: 316, distance: 27.1
click at [500, 323] on icon "image/svg+xml" at bounding box center [559, 345] width 144 height 144
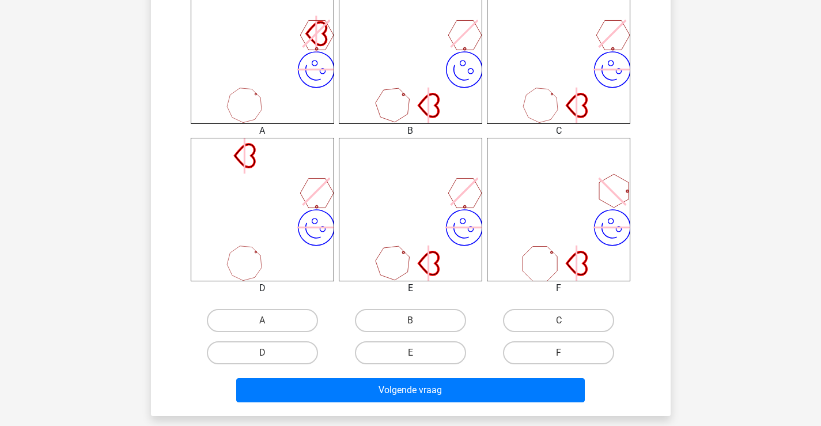
scroll to position [404, 0]
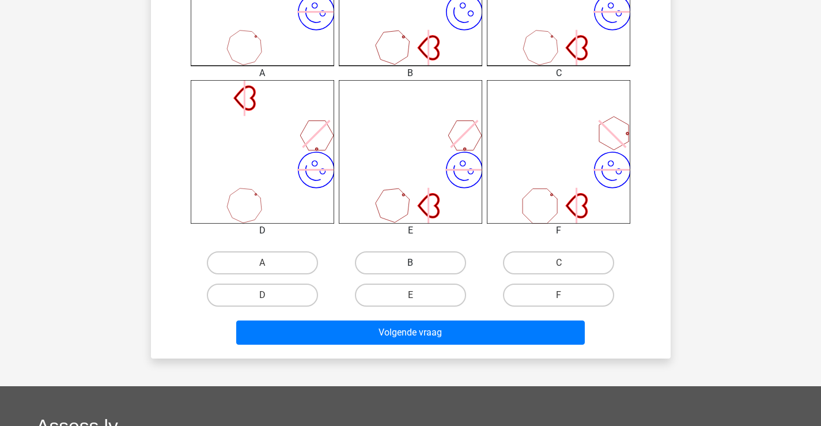
click at [440, 263] on label "B" at bounding box center [410, 262] width 111 height 23
click at [418, 263] on input "B" at bounding box center [413, 266] width 7 height 7
radio input "true"
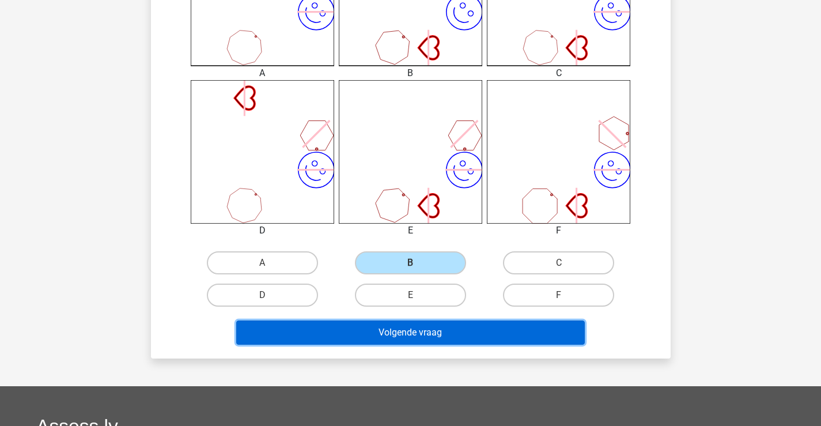
click at [473, 327] on button "Volgende vraag" at bounding box center [410, 333] width 349 height 24
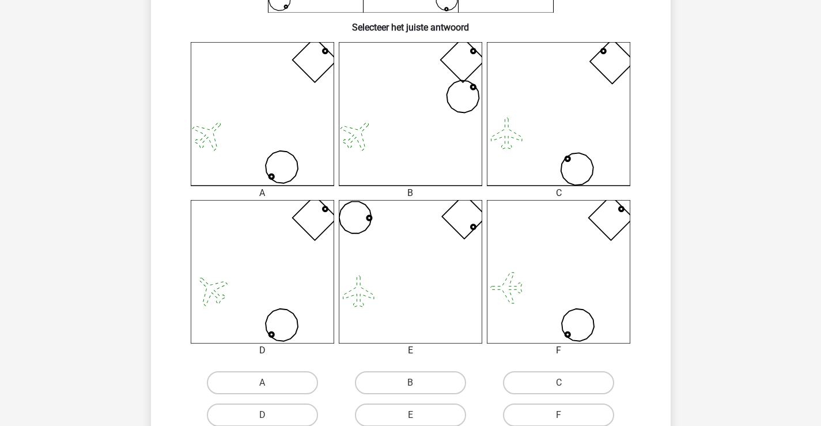
scroll to position [341, 0]
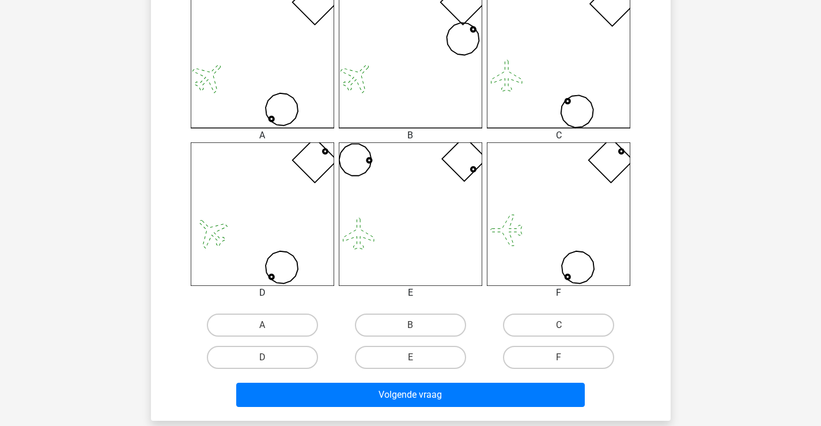
click at [267, 331] on input "A" at bounding box center [265, 328] width 7 height 7
radio input "true"
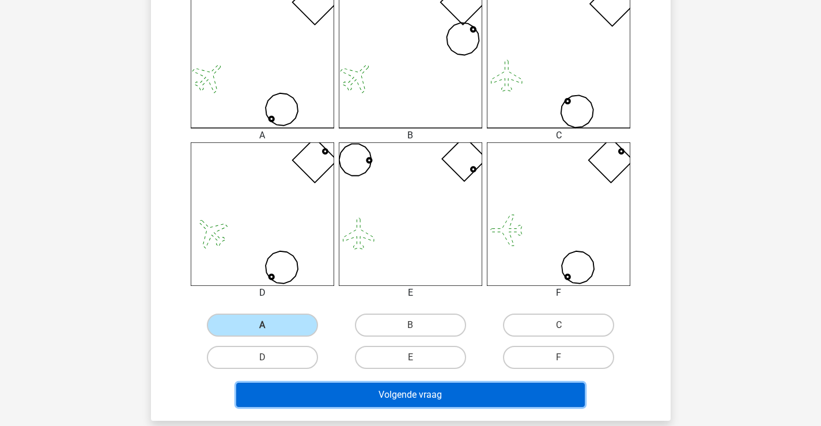
click at [417, 400] on button "Volgende vraag" at bounding box center [410, 395] width 349 height 24
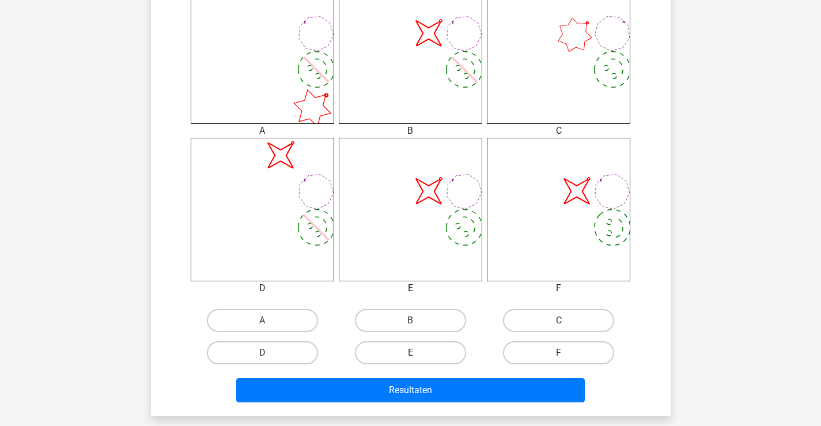
scroll to position [404, 0]
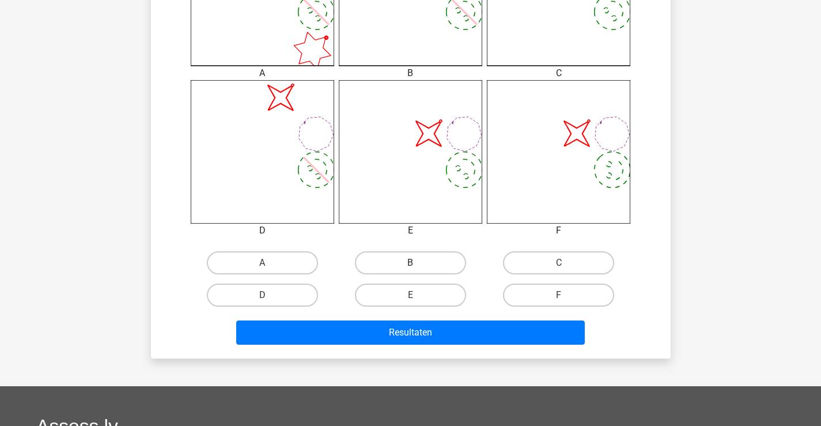
click at [430, 269] on label "B" at bounding box center [410, 262] width 111 height 23
click at [418, 269] on input "B" at bounding box center [413, 266] width 7 height 7
radio input "true"
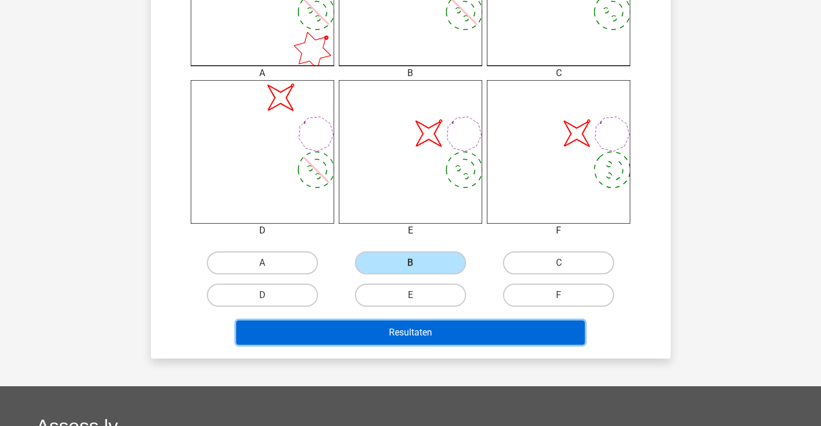
click at [436, 326] on button "Resultaten" at bounding box center [410, 333] width 349 height 24
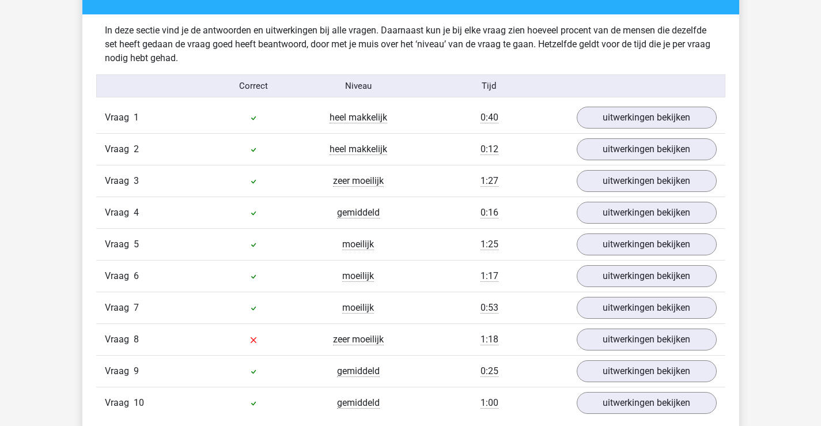
scroll to position [749, 0]
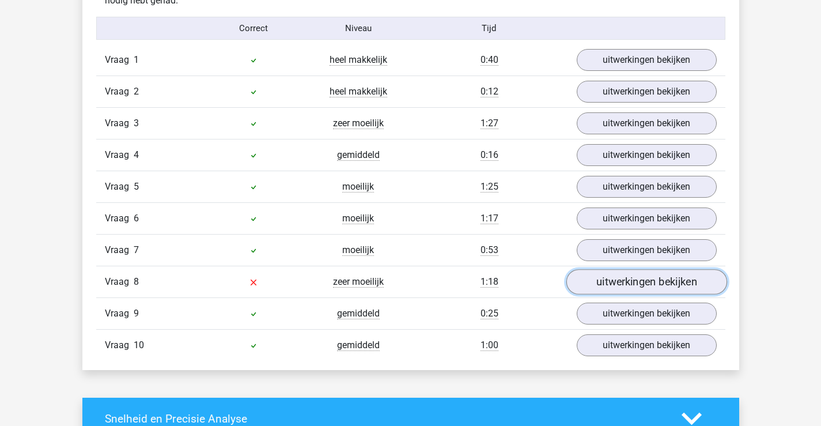
click at [609, 282] on link "uitwerkingen bekijken" at bounding box center [646, 281] width 161 height 25
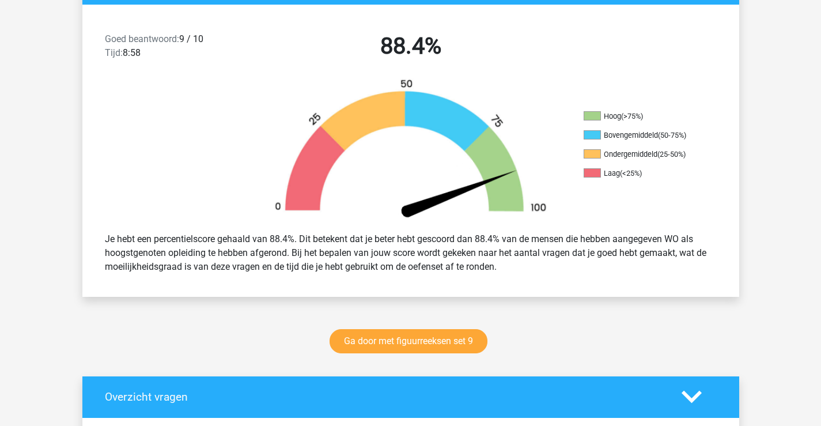
scroll to position [0, 0]
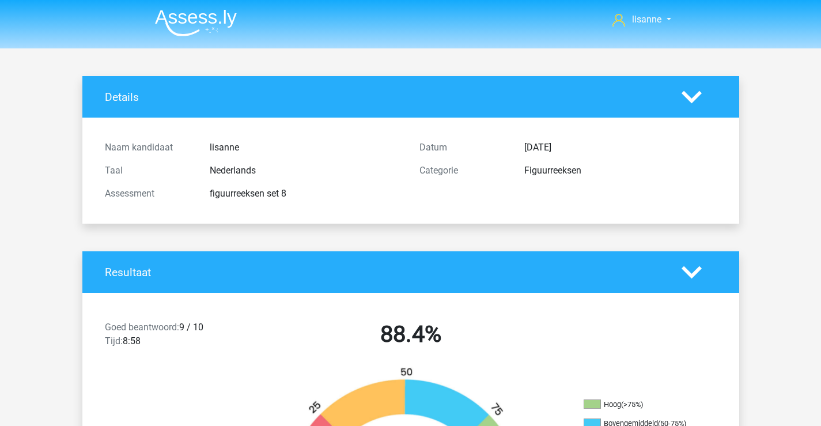
click at [693, 272] on icon at bounding box center [692, 272] width 20 height 20
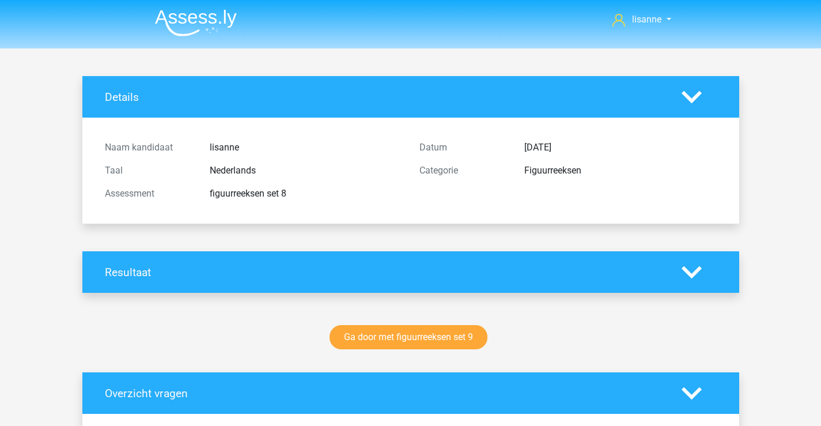
click at [695, 267] on icon at bounding box center [692, 272] width 20 height 20
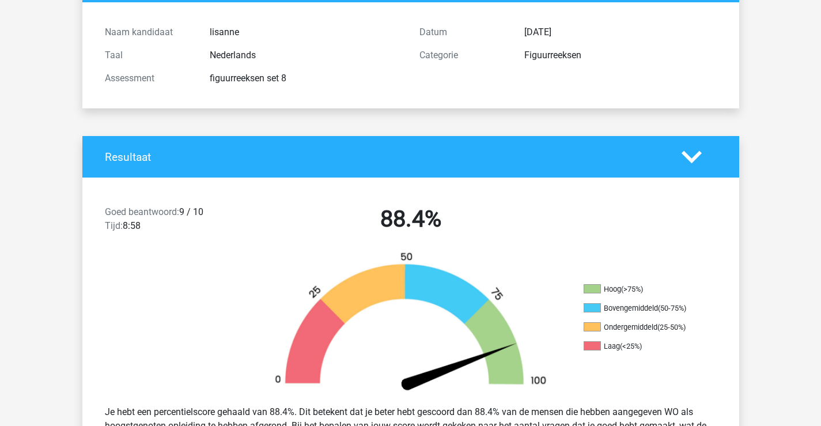
scroll to position [173, 0]
